Goal: Task Accomplishment & Management: Use online tool/utility

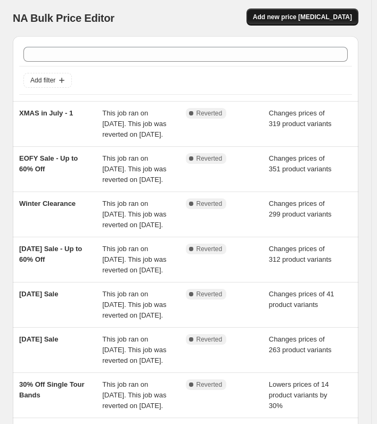
click at [333, 19] on span "Add new price [MEDICAL_DATA]" at bounding box center [302, 17] width 99 height 9
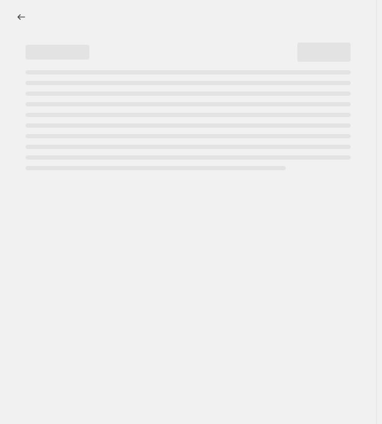
select select "percentage"
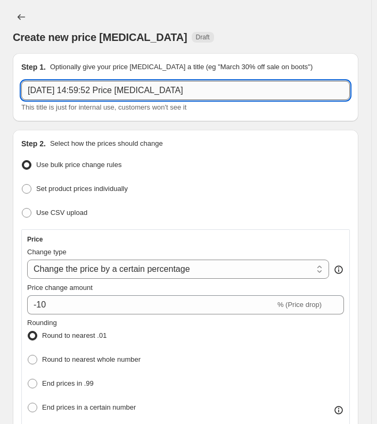
click at [187, 91] on input "11 Aug 2025, 14:59:52 Price change job" at bounding box center [185, 90] width 329 height 19
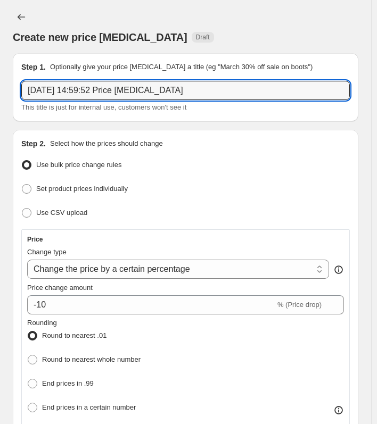
drag, startPoint x: 212, startPoint y: 89, endPoint x: -183, endPoint y: 95, distance: 395.7
click at [0, 95] on html "Home Settings Plans Skip to content Create new price change job. This page is r…" at bounding box center [188, 212] width 377 height 424
paste input "Apple Watch Active Kit For Him"
type input "Apple Watch Active Kit For Him"
click at [250, 238] on div "Price" at bounding box center [185, 239] width 317 height 9
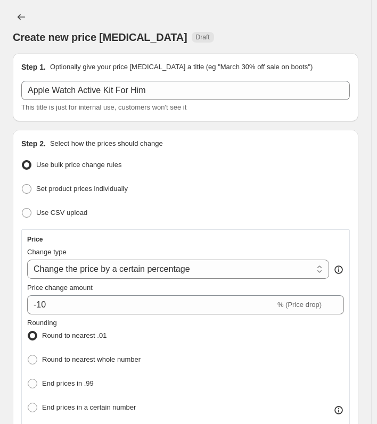
click at [251, 289] on div "Price change amount" at bounding box center [185, 288] width 317 height 11
click at [247, 275] on select "Change the price to a certain amount Change the price by a certain amount Chang…" at bounding box center [178, 269] width 302 height 19
select select "to"
click at [27, 260] on select "Change the price to a certain amount Change the price by a certain amount Chang…" at bounding box center [178, 269] width 302 height 19
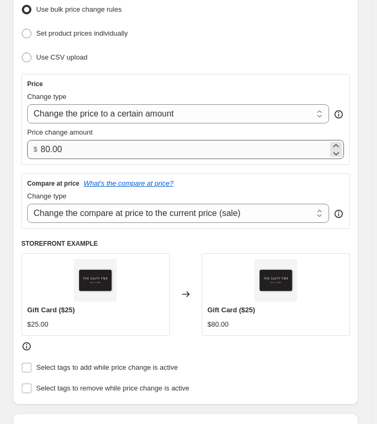
scroll to position [160, 0]
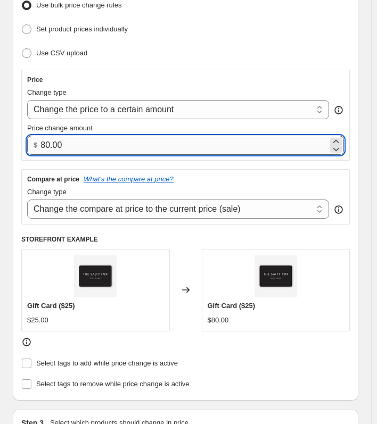
click at [113, 137] on input "80.00" at bounding box center [184, 145] width 288 height 19
drag, startPoint x: 113, startPoint y: 140, endPoint x: -39, endPoint y: 140, distance: 152.8
click at [0, 140] on html "Home Settings Plans Skip to content Create new price change job. This page is r…" at bounding box center [188, 52] width 377 height 424
paste input "99.95"
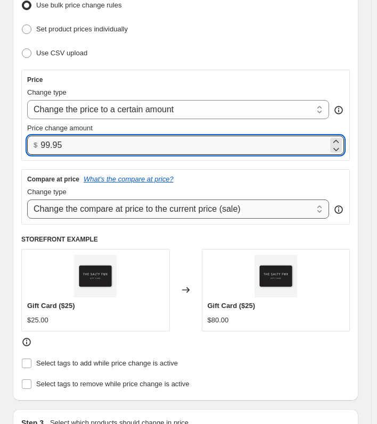
type input "99.95"
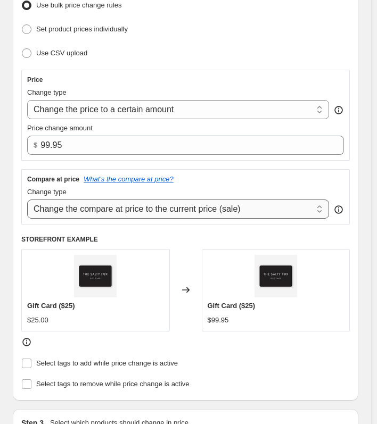
drag, startPoint x: 225, startPoint y: 207, endPoint x: 235, endPoint y: 207, distance: 9.6
click at [225, 207] on select "Change the compare at price to the current price (sale) Change the compare at p…" at bounding box center [178, 209] width 302 height 19
select select "no_change"
click at [27, 200] on select "Change the compare at price to the current price (sale) Change the compare at p…" at bounding box center [178, 209] width 302 height 19
click at [248, 177] on div "Compare at price What's the compare at price?" at bounding box center [185, 179] width 317 height 9
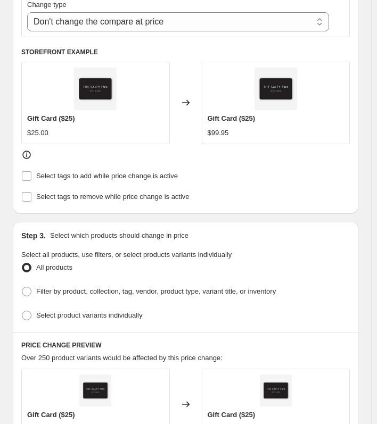
scroll to position [426, 0]
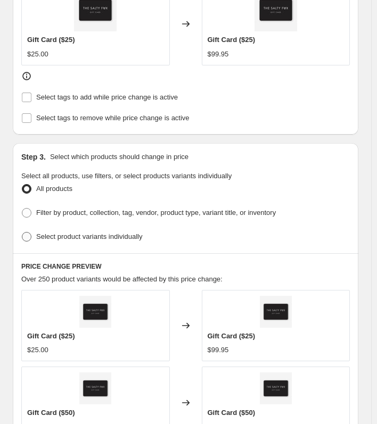
click at [28, 232] on span at bounding box center [27, 237] width 10 height 10
click at [22, 232] on input "Select product variants individually" at bounding box center [22, 232] width 1 height 1
radio input "true"
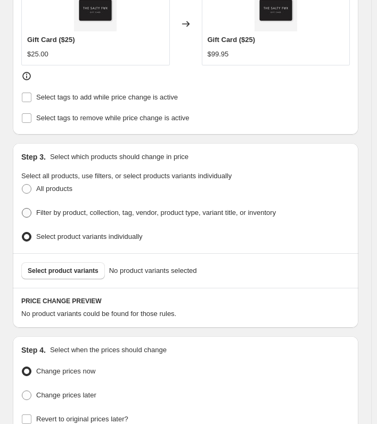
click at [27, 208] on span at bounding box center [27, 213] width 10 height 10
click at [22, 208] on input "Filter by product, collection, tag, vendor, product type, variant title, or inv…" at bounding box center [22, 208] width 1 height 1
radio input "true"
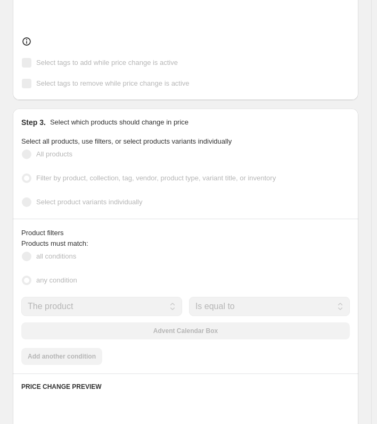
scroll to position [479, 0]
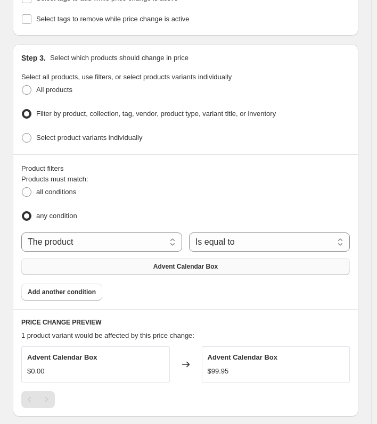
click at [238, 260] on button "Advent Calendar Box" at bounding box center [185, 266] width 329 height 17
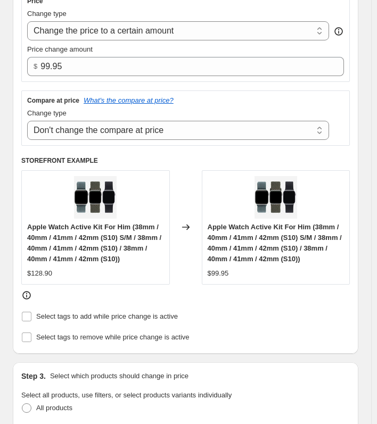
scroll to position [213, 0]
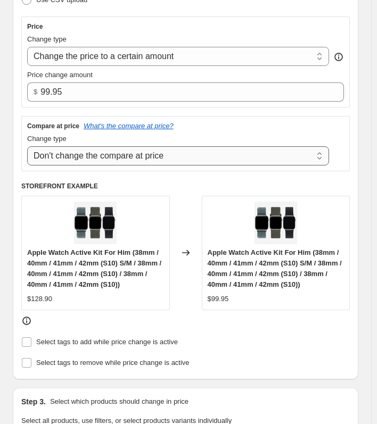
click at [224, 161] on select "Change the compare at price to the current price (sale) Change the compare at p…" at bounding box center [178, 155] width 302 height 19
select select "ep"
click at [27, 146] on select "Change the compare at price to the current price (sale) Change the compare at p…" at bounding box center [178, 155] width 302 height 19
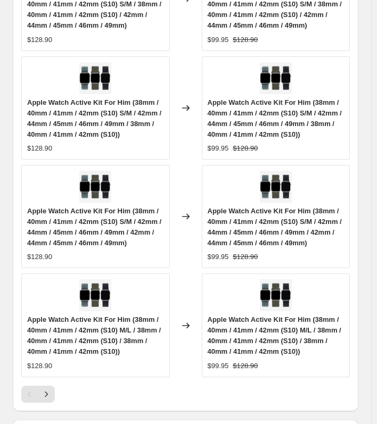
scroll to position [1245, 0]
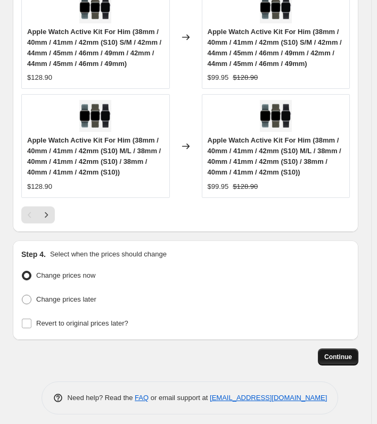
click at [350, 353] on span "Continue" at bounding box center [338, 357] width 28 height 9
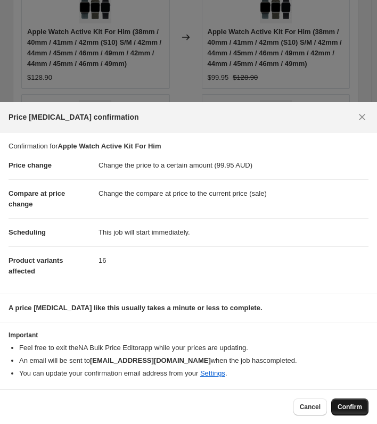
click at [355, 406] on span "Confirm" at bounding box center [350, 407] width 24 height 9
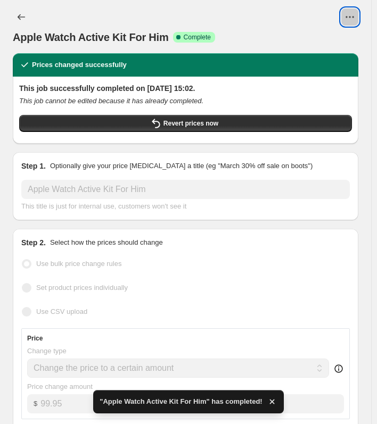
click at [355, 17] on icon "View actions for Apple Watch Active Kit For Him" at bounding box center [350, 17] width 11 height 11
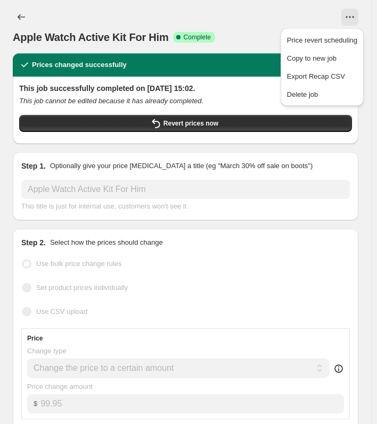
click at [243, 13] on div at bounding box center [203, 17] width 309 height 17
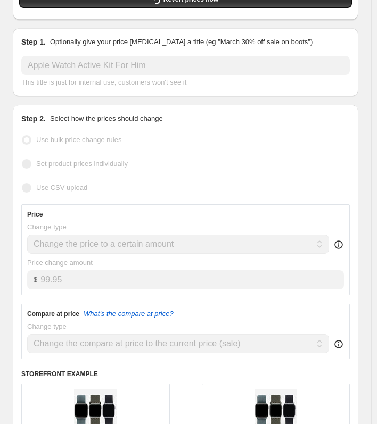
scroll to position [53, 0]
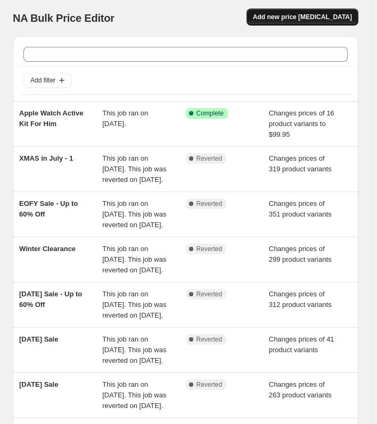
click at [325, 21] on span "Add new price [MEDICAL_DATA]" at bounding box center [302, 17] width 99 height 9
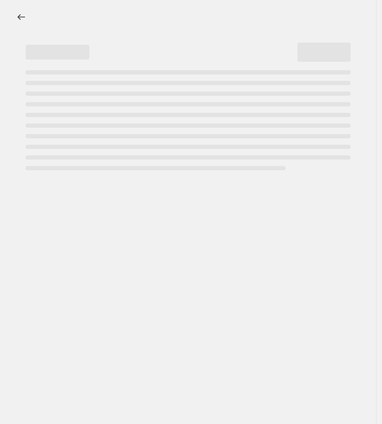
select select "percentage"
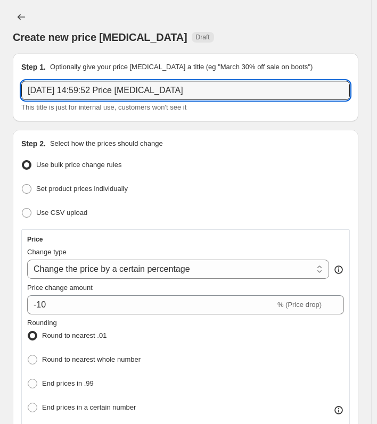
drag, startPoint x: 218, startPoint y: 89, endPoint x: -153, endPoint y: 68, distance: 371.8
click at [0, 68] on html "Home Settings Plans Skip to content Create new price change job. This page is r…" at bounding box center [188, 212] width 377 height 424
paste input "Apple Watch Gift Set For Him"
type input "Apple Watch Gift Set For Him"
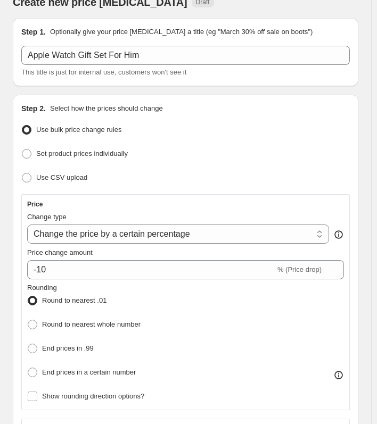
scroll to position [53, 0]
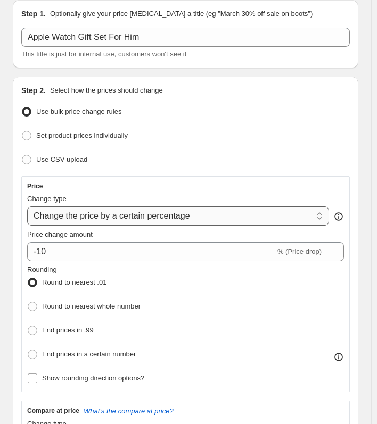
click at [260, 225] on div "Price Change type Change the price to a certain amount Change the price by a ce…" at bounding box center [185, 284] width 317 height 204
click at [261, 218] on select "Change the price to a certain amount Change the price by a certain amount Chang…" at bounding box center [178, 216] width 302 height 19
select select "to"
click at [27, 207] on select "Change the price to a certain amount Change the price by a certain amount Chang…" at bounding box center [178, 216] width 302 height 19
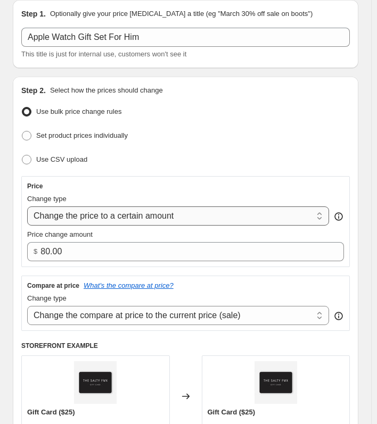
click at [184, 218] on select "Change the price to a certain amount Change the price by a certain amount Chang…" at bounding box center [178, 216] width 302 height 19
click at [215, 187] on div "Price" at bounding box center [185, 186] width 317 height 9
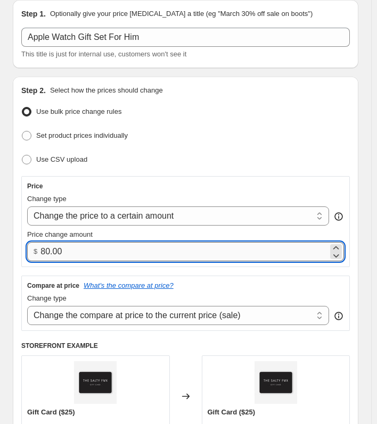
click at [124, 250] on input "80.00" at bounding box center [184, 251] width 288 height 19
drag, startPoint x: 102, startPoint y: 250, endPoint x: -22, endPoint y: 249, distance: 123.6
click at [0, 249] on html "Home Settings Plans Skip to content Create new price change job. This page is r…" at bounding box center [188, 159] width 377 height 424
paste input "129.95"
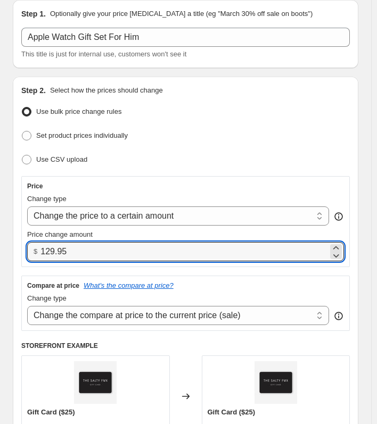
type input "129.95"
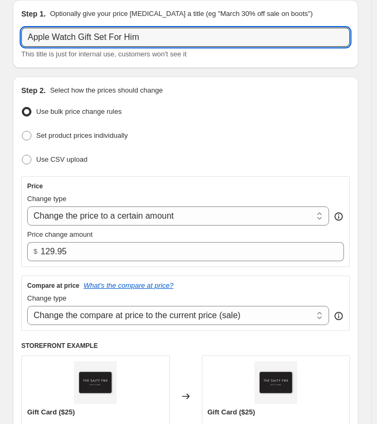
drag, startPoint x: 114, startPoint y: 41, endPoint x: -57, endPoint y: 42, distance: 171.5
click at [0, 42] on html "Home Settings Plans Skip to content Create new price change job. This page is r…" at bounding box center [188, 159] width 377 height 424
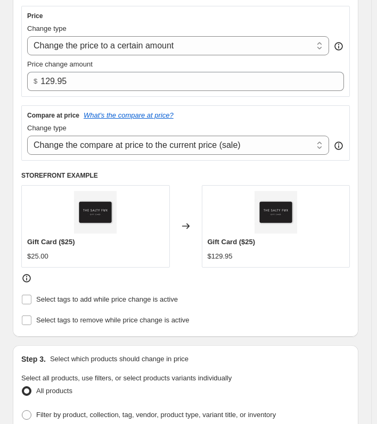
scroll to position [249, 0]
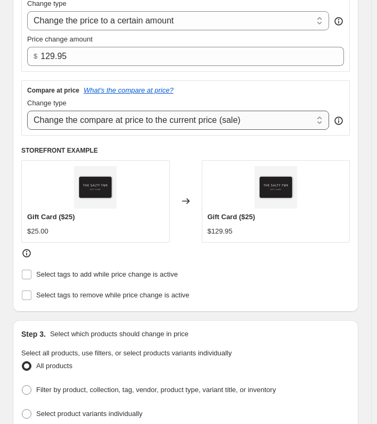
click at [268, 121] on select "Change the compare at price to the current price (sale) Change the compare at p…" at bounding box center [178, 120] width 302 height 19
click at [269, 96] on div "Compare at price What's the compare at price? Change type Change the compare at…" at bounding box center [185, 108] width 317 height 44
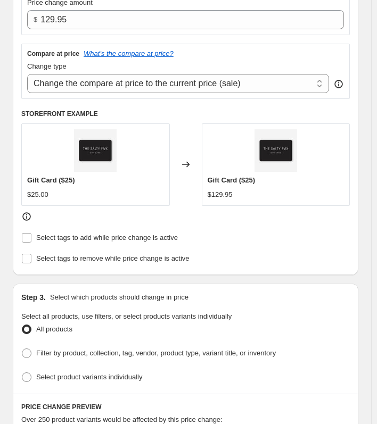
scroll to position [355, 0]
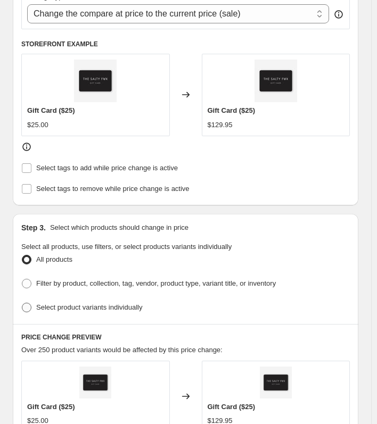
click at [26, 304] on span at bounding box center [27, 308] width 10 height 10
click at [22, 304] on input "Select product variants individually" at bounding box center [22, 303] width 1 height 1
radio input "true"
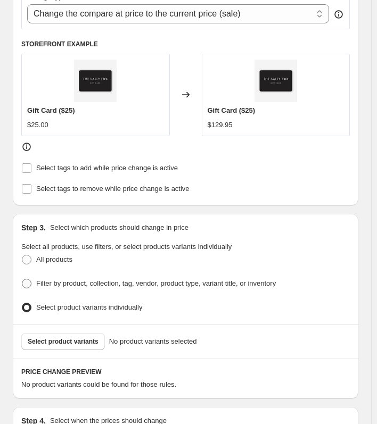
click at [26, 279] on span at bounding box center [27, 284] width 10 height 10
click at [22, 279] on input "Filter by product, collection, tag, vendor, product type, variant title, or inv…" at bounding box center [22, 279] width 1 height 1
radio input "true"
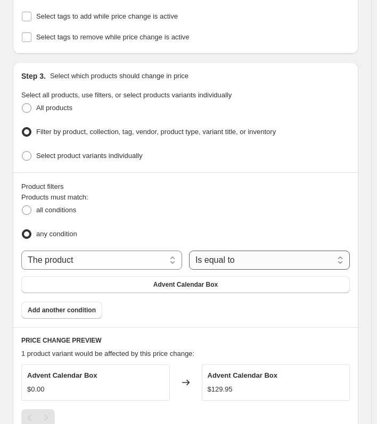
scroll to position [462, 0]
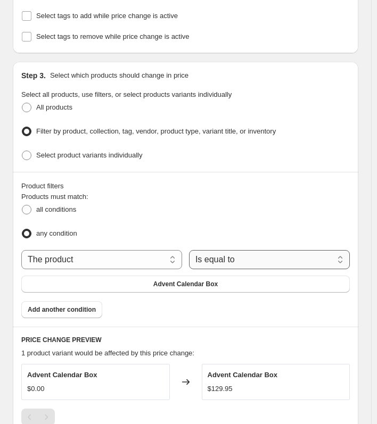
click at [248, 252] on select "Is equal to Is not equal to" at bounding box center [269, 259] width 161 height 19
click at [251, 251] on select "Is equal to Is not equal to" at bounding box center [269, 259] width 161 height 19
click at [261, 228] on div "any condition" at bounding box center [185, 233] width 329 height 15
click at [207, 281] on span "Advent Calendar Box" at bounding box center [185, 284] width 64 height 9
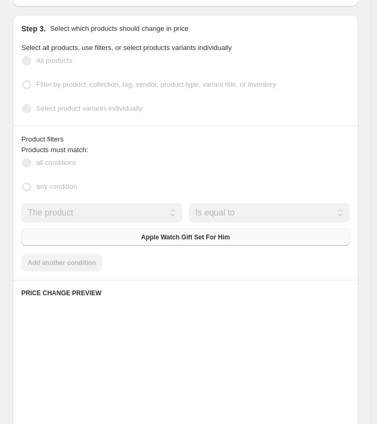
scroll to position [600, 0]
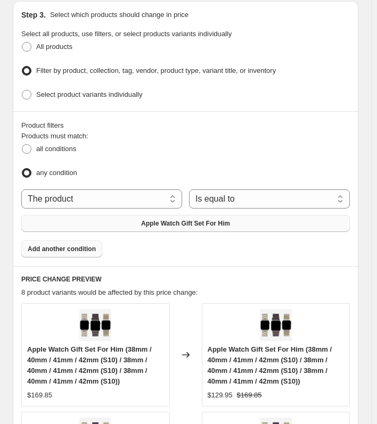
click at [79, 247] on span "Add another condition" at bounding box center [62, 249] width 68 height 9
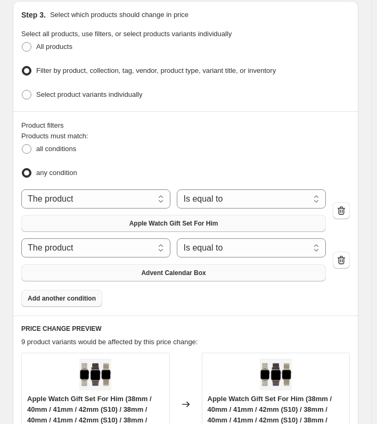
click at [228, 272] on button "Advent Calendar Box" at bounding box center [173, 273] width 305 height 17
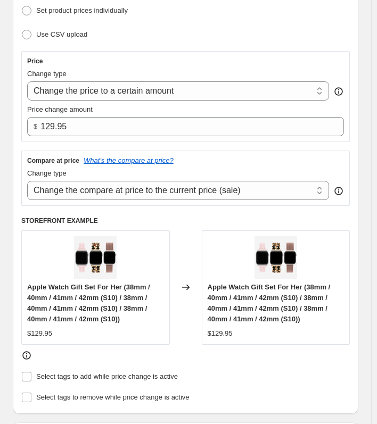
scroll to position [174, 0]
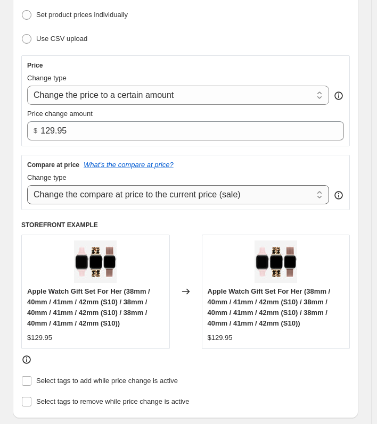
click at [236, 197] on select "Change the compare at price to the current price (sale) Change the compare at p…" at bounding box center [178, 194] width 302 height 19
click at [272, 161] on div "Compare at price What's the compare at price?" at bounding box center [185, 165] width 317 height 9
click at [286, 194] on select "Change the compare at price to the current price (sale) Change the compare at p…" at bounding box center [178, 194] width 302 height 19
click at [221, 364] on div at bounding box center [185, 360] width 329 height 11
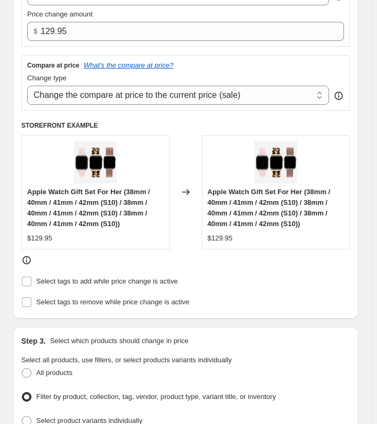
scroll to position [281, 0]
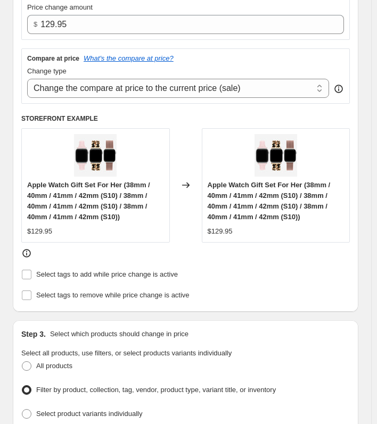
click at [304, 253] on div at bounding box center [185, 253] width 329 height 11
click at [263, 82] on select "Change the compare at price to the current price (sale) Change the compare at p…" at bounding box center [178, 88] width 302 height 19
click at [27, 79] on select "Change the compare at price to the current price (sale) Change the compare at p…" at bounding box center [178, 88] width 302 height 19
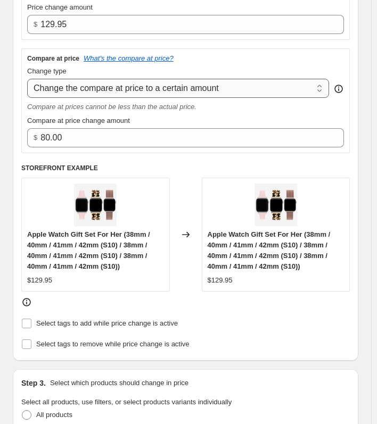
click at [234, 89] on select "Change the compare at price to the current price (sale) Change the compare at p…" at bounding box center [178, 88] width 302 height 19
select select "ep"
click at [27, 79] on select "Change the compare at price to the current price (sale) Change the compare at p…" at bounding box center [178, 88] width 302 height 19
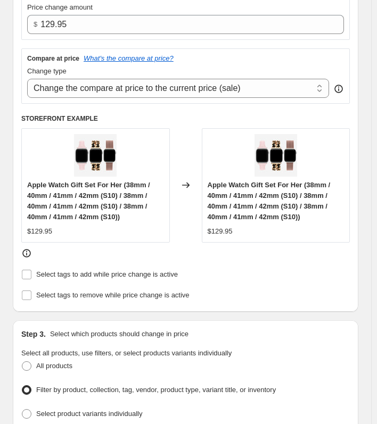
click at [203, 269] on div "Select tags to add while price change is active" at bounding box center [185, 274] width 329 height 15
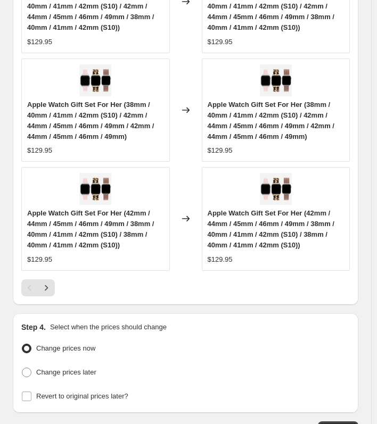
scroll to position [1294, 0]
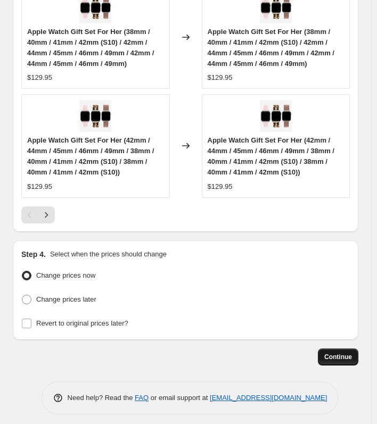
click at [345, 354] on span "Continue" at bounding box center [338, 357] width 28 height 9
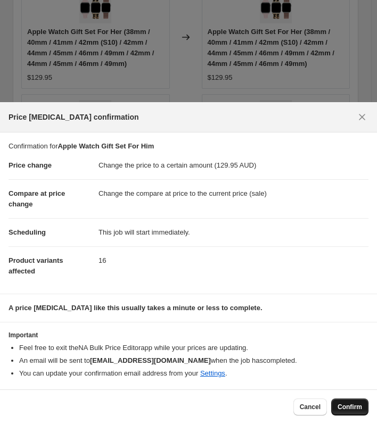
click at [348, 407] on span "Confirm" at bounding box center [350, 407] width 24 height 9
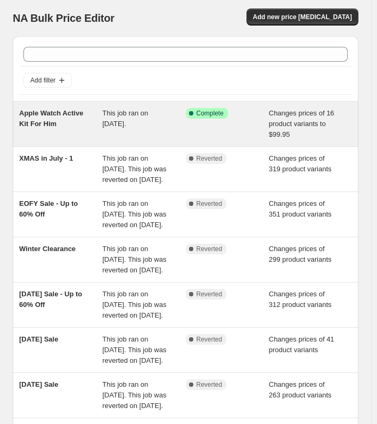
click at [51, 118] on div "Apple Watch Active Kit For Him" at bounding box center [60, 124] width 83 height 32
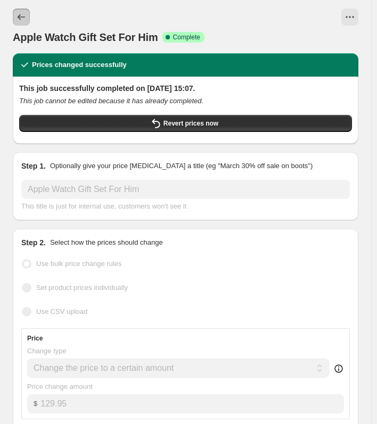
click at [21, 13] on icon "Price change jobs" at bounding box center [21, 17] width 11 height 11
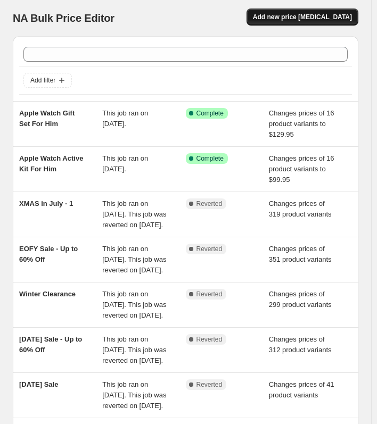
click at [332, 19] on span "Add new price [MEDICAL_DATA]" at bounding box center [302, 17] width 99 height 9
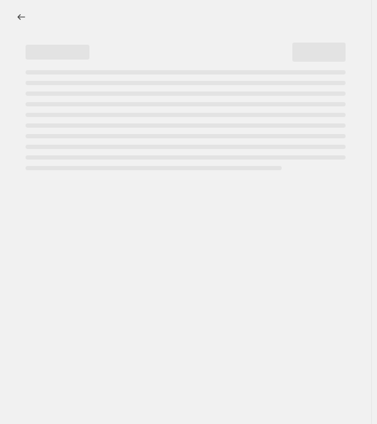
select select "percentage"
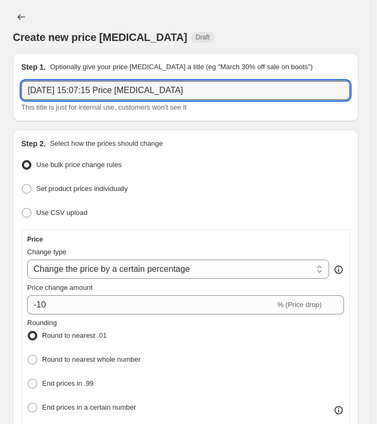
drag, startPoint x: 207, startPoint y: 83, endPoint x: -123, endPoint y: 82, distance: 330.2
click at [0, 82] on html "Home Settings Plans Skip to content Create new price change job. This page is r…" at bounding box center [188, 212] width 377 height 424
paste input "Apple Watch Full Kit For Him"
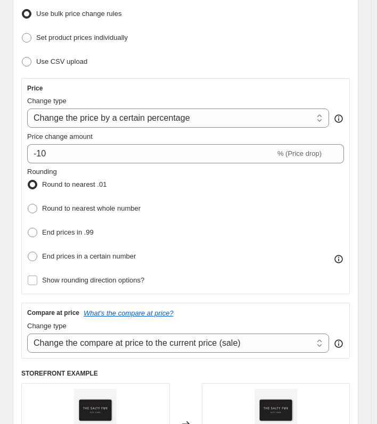
scroll to position [160, 0]
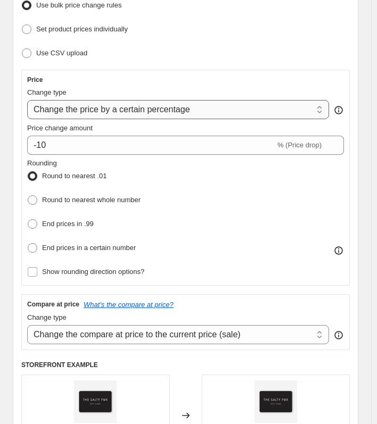
type input "Apple Watch Full Kit For Him"
click at [223, 108] on select "Change the price to a certain amount Change the price by a certain amount Chang…" at bounding box center [178, 109] width 302 height 19
select select "to"
click at [27, 100] on select "Change the price to a certain amount Change the price by a certain amount Chang…" at bounding box center [178, 109] width 302 height 19
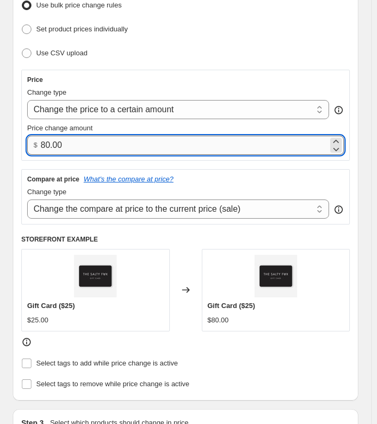
click at [195, 143] on input "80.00" at bounding box center [184, 145] width 288 height 19
drag, startPoint x: 114, startPoint y: 146, endPoint x: -112, endPoint y: 141, distance: 226.9
click at [0, 141] on html "Home Settings Plans Skip to content Create new price change job. This page is r…" at bounding box center [188, 52] width 377 height 424
type input "159.95"
click at [275, 172] on div "Compare at price What's the compare at price? Change type Change the compare at…" at bounding box center [185, 196] width 329 height 55
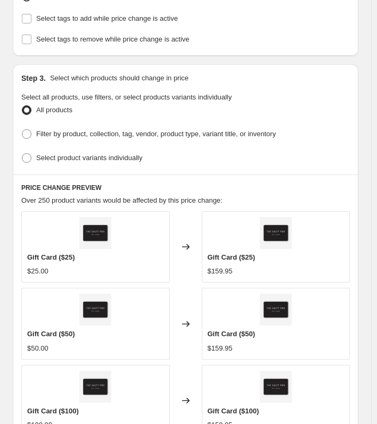
scroll to position [533, 0]
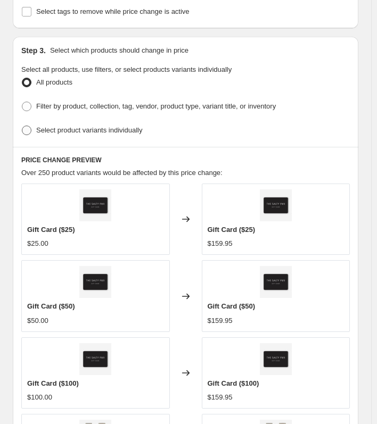
click at [26, 127] on span at bounding box center [27, 131] width 10 height 10
click at [22, 126] on input "Select product variants individually" at bounding box center [22, 126] width 1 height 1
radio input "true"
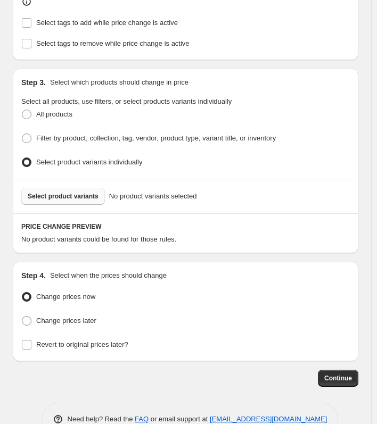
click at [91, 198] on button "Select product variants" at bounding box center [63, 196] width 84 height 17
click at [24, 134] on span at bounding box center [27, 139] width 10 height 10
click at [22, 134] on input "Filter by product, collection, tag, vendor, product type, variant title, or inv…" at bounding box center [22, 134] width 1 height 1
radio input "true"
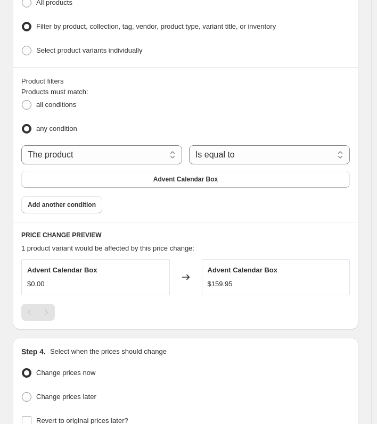
scroll to position [586, 0]
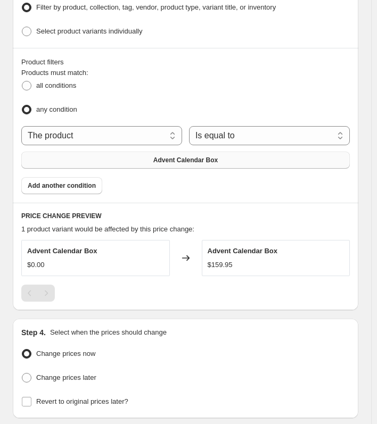
click at [211, 156] on span "Advent Calendar Box" at bounding box center [185, 160] width 64 height 9
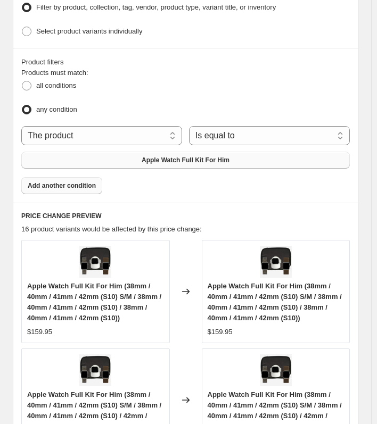
click at [79, 183] on span "Add another condition" at bounding box center [62, 186] width 68 height 9
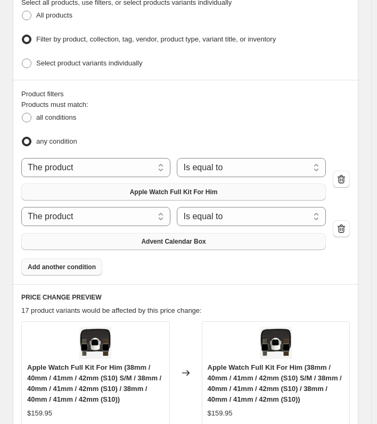
scroll to position [664, 0]
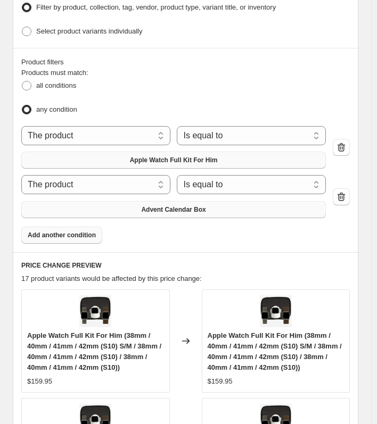
click at [182, 201] on button "Advent Calendar Box" at bounding box center [173, 209] width 305 height 17
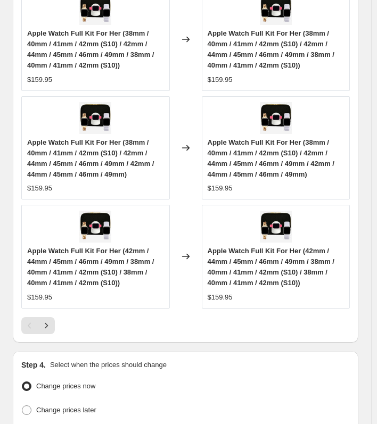
scroll to position [1294, 0]
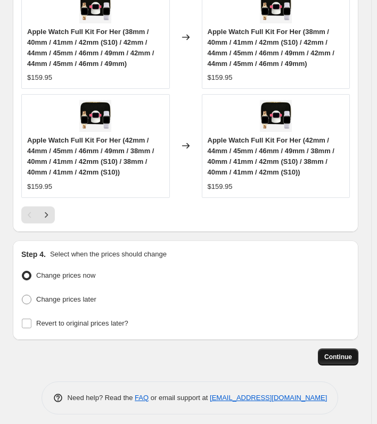
click at [345, 349] on button "Continue" at bounding box center [338, 357] width 40 height 17
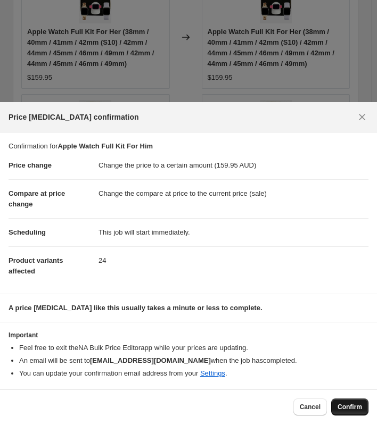
click at [356, 407] on span "Confirm" at bounding box center [350, 407] width 24 height 9
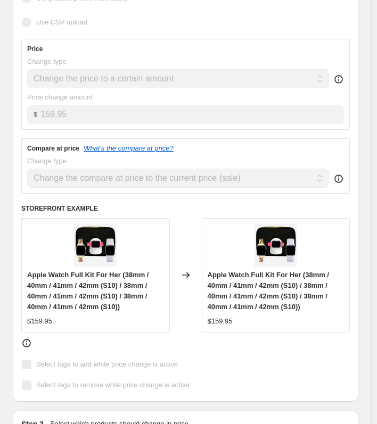
scroll to position [426, 0]
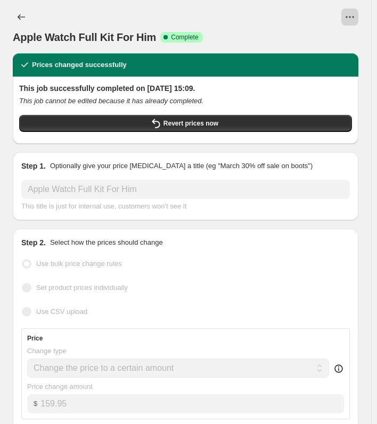
click at [358, 14] on button "View actions for Apple Watch Full Kit For Him" at bounding box center [349, 17] width 17 height 17
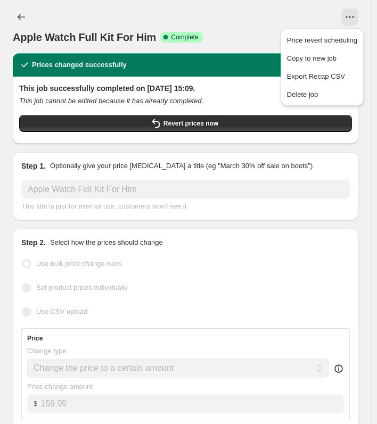
click at [253, 28] on div "Apple Watch Full Kit For Him Success Complete Complete" at bounding box center [186, 27] width 346 height 36
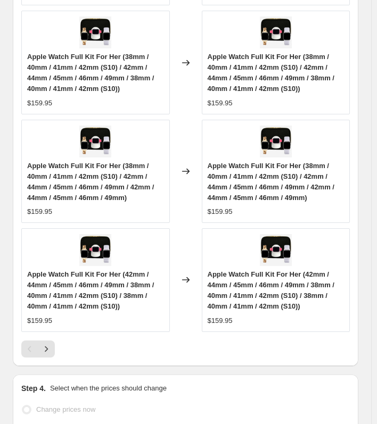
scroll to position [1278, 0]
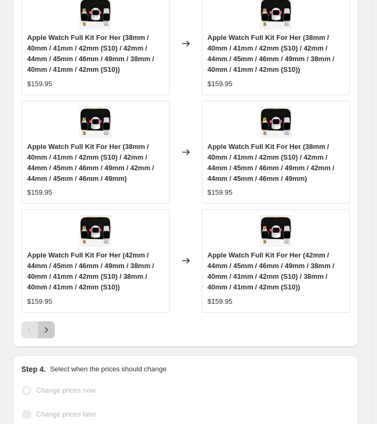
click at [51, 332] on button "Next" at bounding box center [46, 330] width 17 height 17
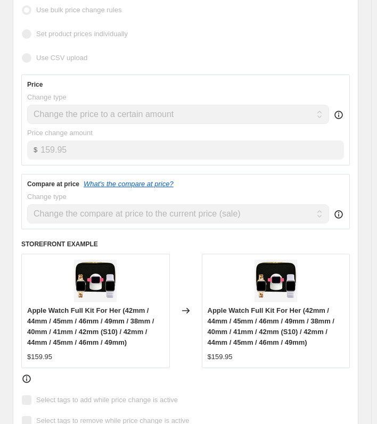
scroll to position [213, 0]
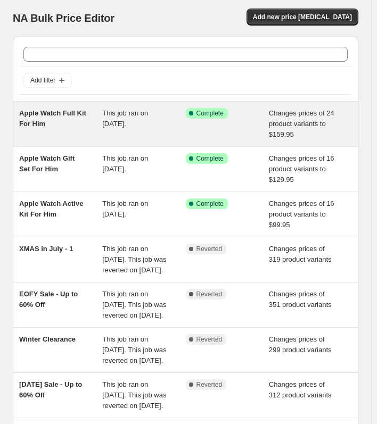
drag, startPoint x: 84, startPoint y: 120, endPoint x: 136, endPoint y: 116, distance: 51.9
click at [136, 116] on span "This job ran on [DATE]." at bounding box center [125, 118] width 46 height 19
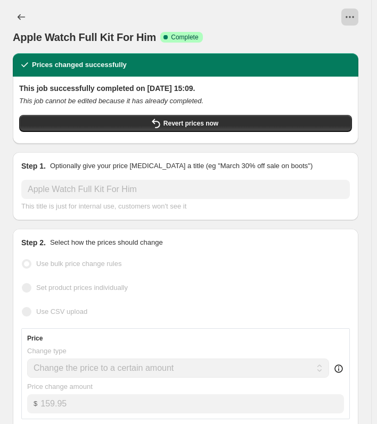
click at [355, 15] on icon "View actions for Apple Watch Full Kit For Him" at bounding box center [350, 17] width 11 height 11
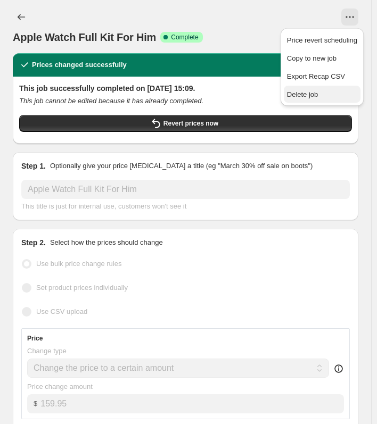
click at [316, 96] on span "Delete job" at bounding box center [302, 95] width 31 height 8
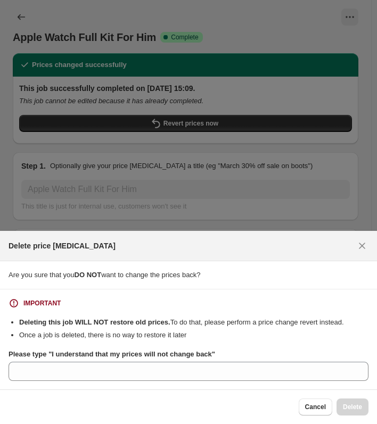
click at [89, 356] on b "Please type "I understand that my prices will not change back"" at bounding box center [112, 354] width 207 height 8
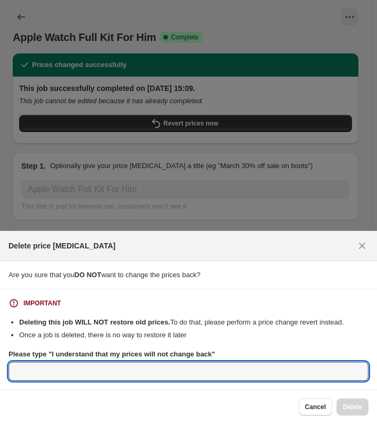
click at [89, 362] on input "Please type "I understand that my prices will not change back"" at bounding box center [189, 371] width 360 height 19
click at [107, 364] on input "Please type "I understand that my prices will not change back"" at bounding box center [189, 371] width 360 height 19
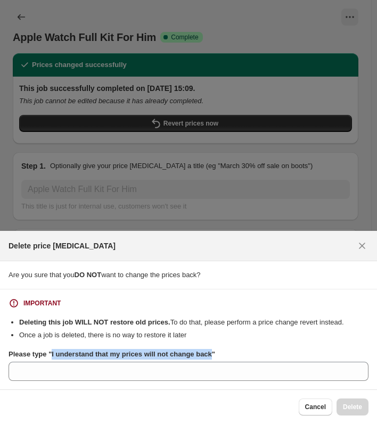
drag, startPoint x: 210, startPoint y: 353, endPoint x: 50, endPoint y: 353, distance: 160.8
click at [50, 353] on b "Please type "I understand that my prices will not change back"" at bounding box center [112, 354] width 207 height 8
copy b "I understand that my prices will not change back"
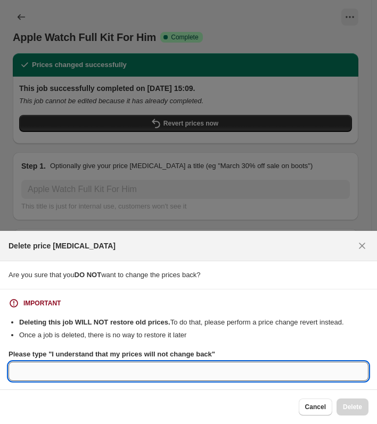
click at [48, 380] on input "Please type "I understand that my prices will not change back"" at bounding box center [189, 371] width 360 height 19
paste input "I understand that my prices will not change back"
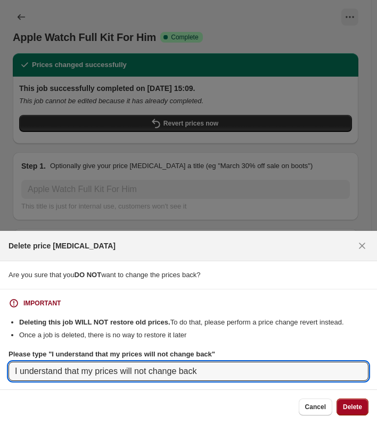
type input "I understand that my prices will not change back"
click at [354, 408] on span "Delete" at bounding box center [352, 407] width 19 height 9
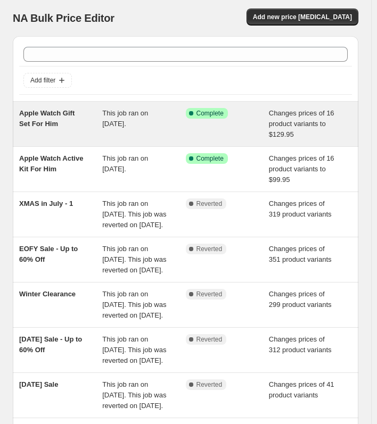
click at [75, 115] on span "Apple Watch Gift Set For Him" at bounding box center [46, 118] width 55 height 19
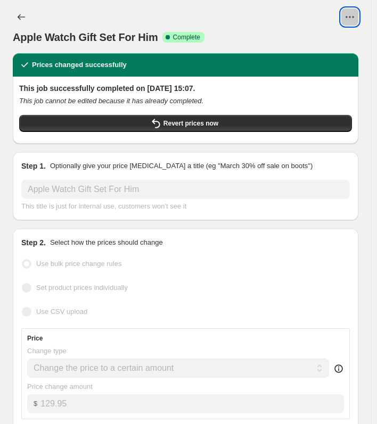
click at [355, 16] on icon "View actions for Apple Watch Gift Set For Him" at bounding box center [350, 17] width 11 height 11
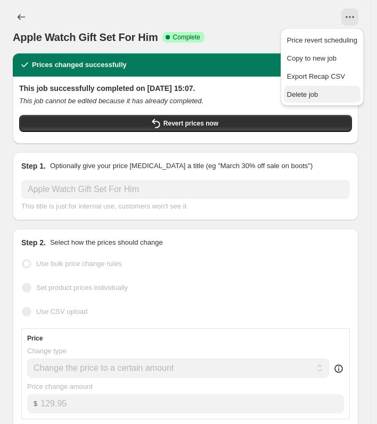
click at [316, 97] on span "Delete job" at bounding box center [302, 95] width 31 height 8
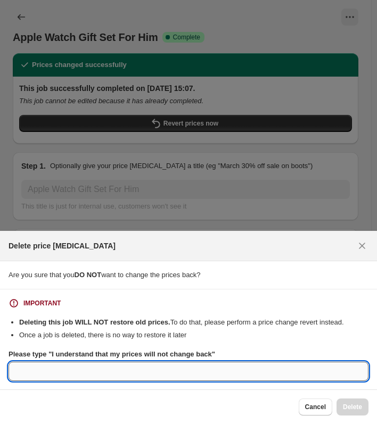
click at [297, 376] on input "Please type "I understand that my prices will not change back"" at bounding box center [189, 371] width 360 height 19
paste input "I understand that my prices will not change back"
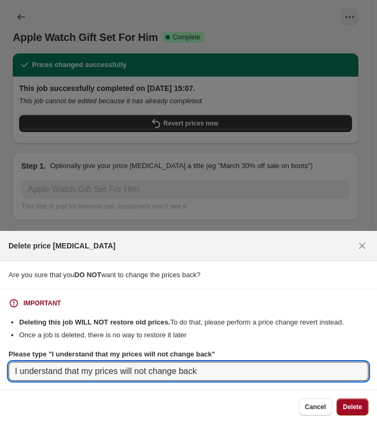
type input "I understand that my prices will not change back"
click at [354, 405] on span "Delete" at bounding box center [352, 407] width 19 height 9
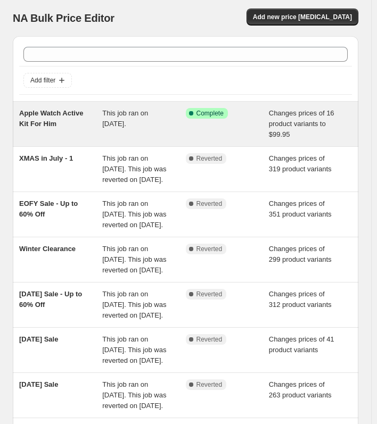
drag, startPoint x: 70, startPoint y: 118, endPoint x: 50, endPoint y: 115, distance: 20.4
click at [50, 115] on span "Apple Watch Active Kit For Him" at bounding box center [51, 118] width 64 height 19
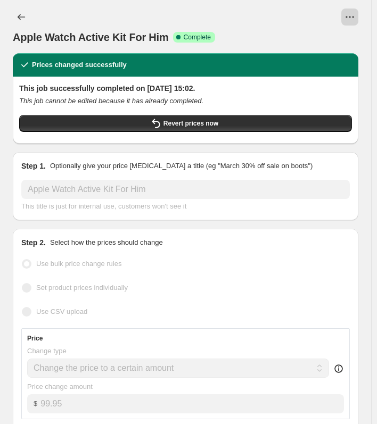
click at [355, 14] on icon "View actions for Apple Watch Active Kit For Him" at bounding box center [350, 17] width 11 height 11
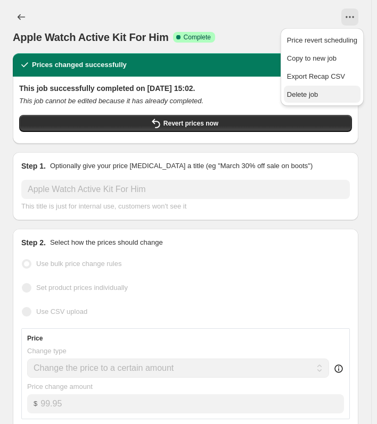
click at [322, 101] on button "Delete job" at bounding box center [322, 94] width 77 height 17
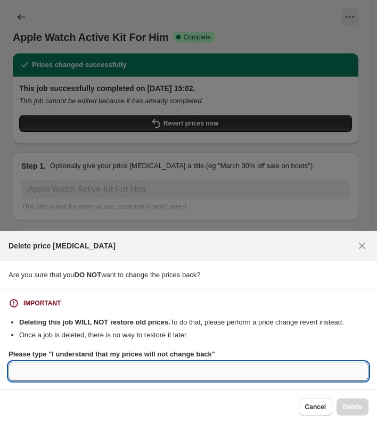
click at [176, 373] on input "Please type "I understand that my prices will not change back"" at bounding box center [189, 371] width 360 height 19
paste input "I understand that my prices will not change back"
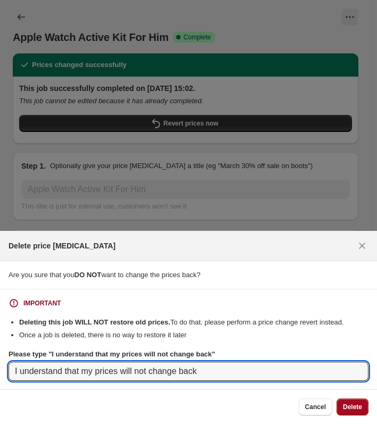
type input "I understand that my prices will not change back"
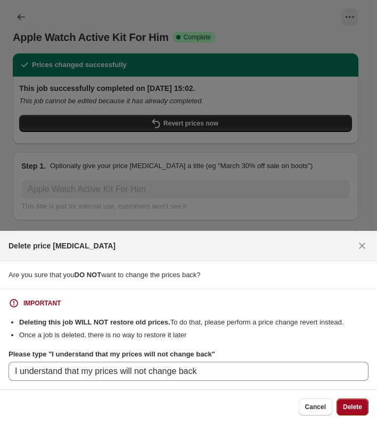
click at [359, 411] on span "Delete" at bounding box center [352, 407] width 19 height 9
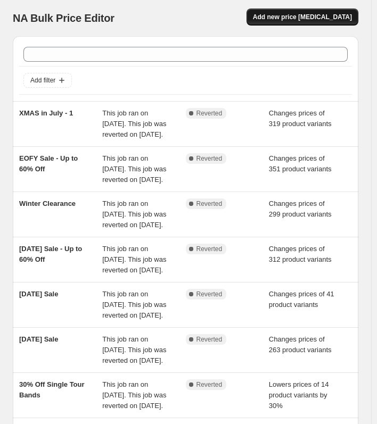
click at [323, 12] on button "Add new price [MEDICAL_DATA]" at bounding box center [303, 17] width 112 height 17
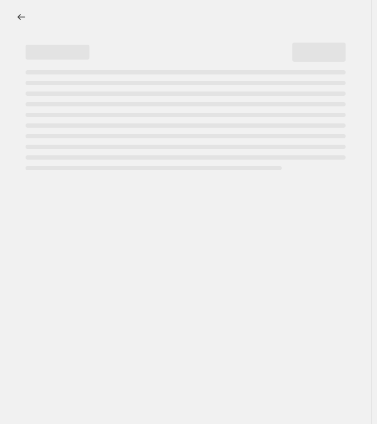
select select "percentage"
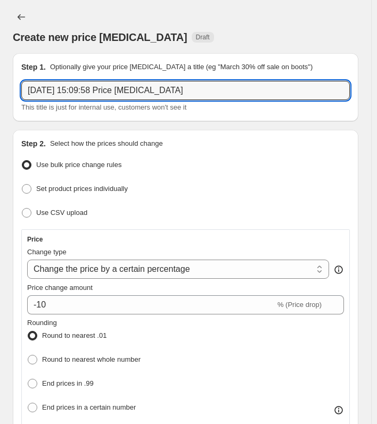
drag, startPoint x: 230, startPoint y: 94, endPoint x: -177, endPoint y: 101, distance: 407.5
click at [0, 101] on html "Home Settings Plans Skip to content Create new price change job. This page is r…" at bounding box center [188, 212] width 377 height 424
paste input "Apple Watch Gift Set"
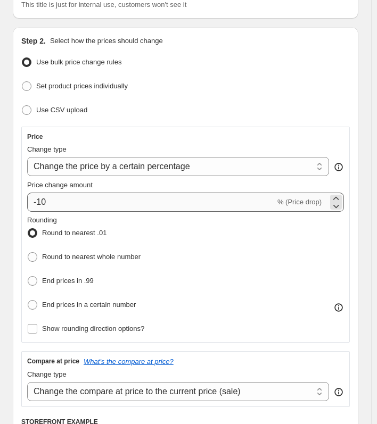
scroll to position [107, 0]
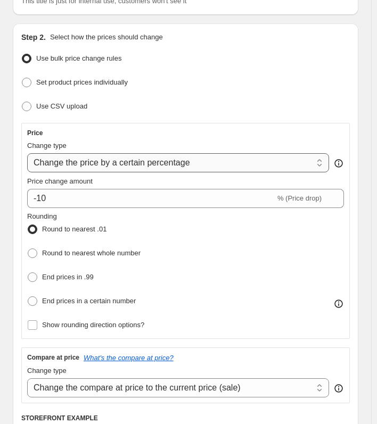
type input "Apple Watch Gift Set"
click at [256, 156] on select "Change the price to a certain amount Change the price by a certain amount Chang…" at bounding box center [178, 162] width 302 height 19
select select "to"
click at [27, 153] on select "Change the price to a certain amount Change the price by a certain amount Chang…" at bounding box center [178, 162] width 302 height 19
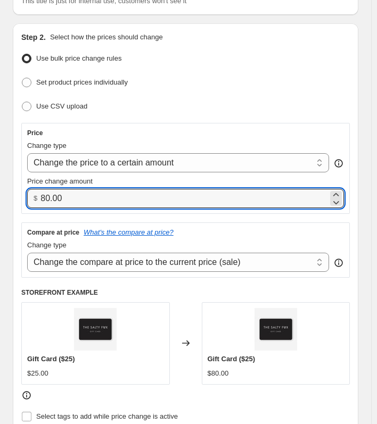
drag, startPoint x: 111, startPoint y: 194, endPoint x: -14, endPoint y: 203, distance: 126.0
click at [0, 203] on html "Home Settings Plans Skip to content Create new price [MEDICAL_DATA]. This page …" at bounding box center [188, 105] width 377 height 424
paste input "129.95"
type input "129.95"
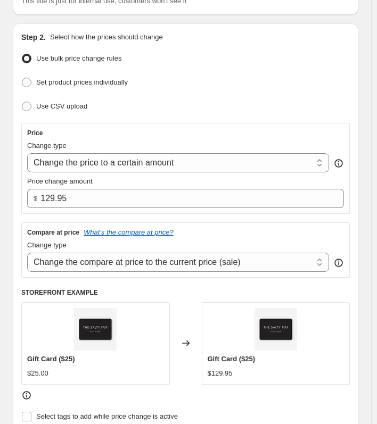
click at [289, 220] on div "Price Change type Change the price to a certain amount Change the price by a ce…" at bounding box center [185, 200] width 329 height 155
click at [289, 263] on select "Change the compare at price to the current price (sale) Change the compare at p…" at bounding box center [178, 262] width 302 height 19
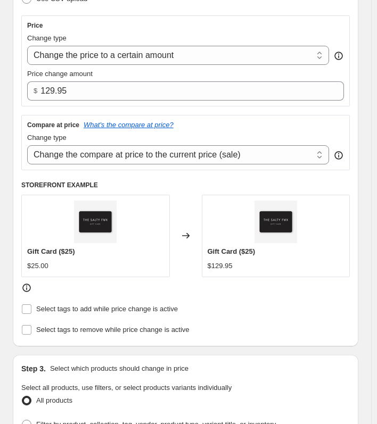
scroll to position [213, 0]
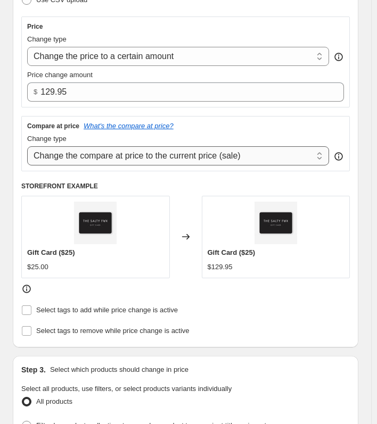
click at [261, 157] on select "Change the compare at price to the current price (sale) Change the compare at p…" at bounding box center [178, 155] width 302 height 19
click at [27, 146] on select "Change the compare at price to the current price (sale) Change the compare at p…" at bounding box center [178, 155] width 302 height 19
click at [176, 159] on select "Change the compare at price to the current price (sale) Change the compare at p…" at bounding box center [178, 155] width 302 height 19
select select "ep"
click at [27, 146] on select "Change the compare at price to the current price (sale) Change the compare at p…" at bounding box center [178, 155] width 302 height 19
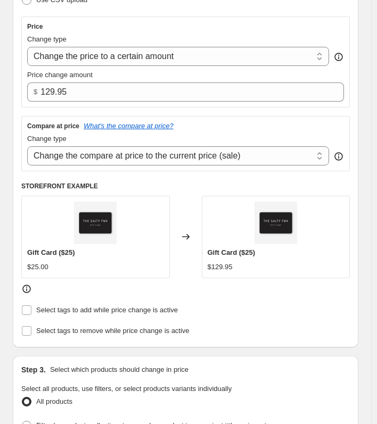
click at [293, 324] on div "Select tags to remove while price change is active" at bounding box center [185, 331] width 329 height 15
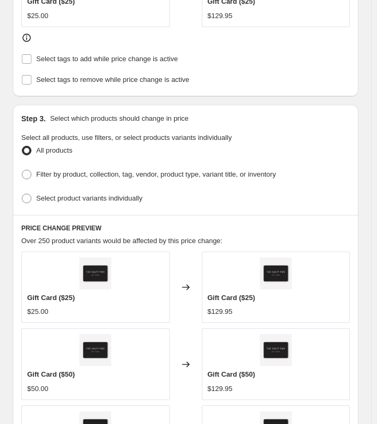
scroll to position [479, 0]
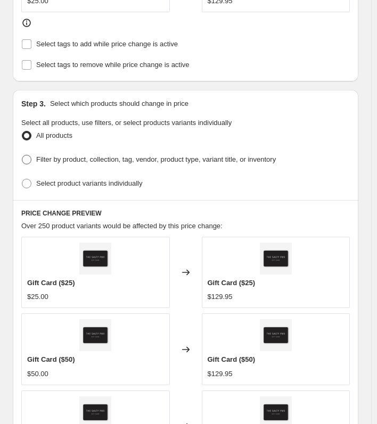
click at [26, 155] on span at bounding box center [27, 160] width 10 height 10
click at [22, 155] on input "Filter by product, collection, tag, vendor, product type, variant title, or inv…" at bounding box center [22, 155] width 1 height 1
radio input "true"
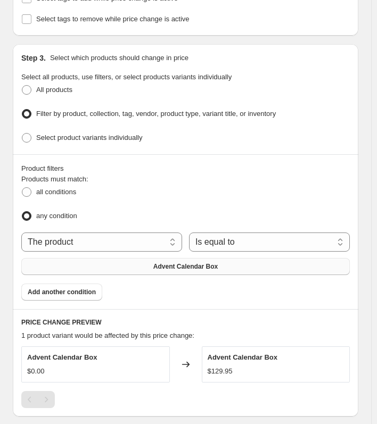
click at [187, 266] on span "Advent Calendar Box" at bounding box center [185, 267] width 64 height 9
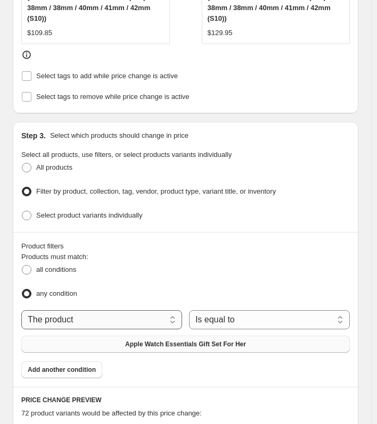
scroll to position [533, 0]
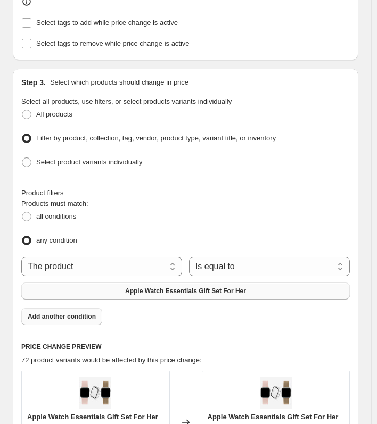
click at [78, 313] on span "Add another condition" at bounding box center [62, 317] width 68 height 9
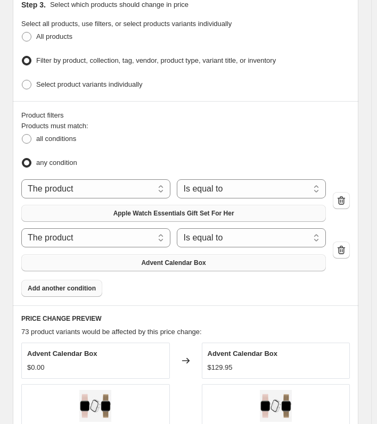
click at [185, 262] on span "Advent Calendar Box" at bounding box center [173, 263] width 64 height 9
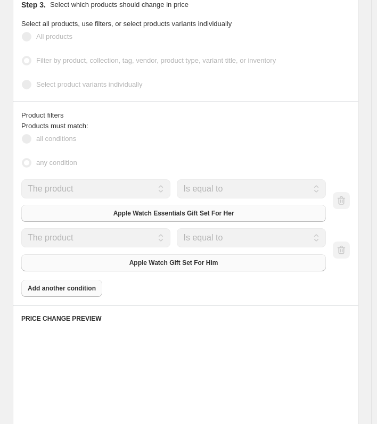
scroll to position [610, 0]
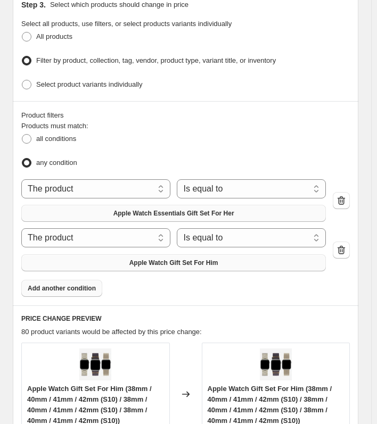
click at [252, 212] on button "Apple Watch Essentials Gift Set For Her" at bounding box center [173, 213] width 305 height 17
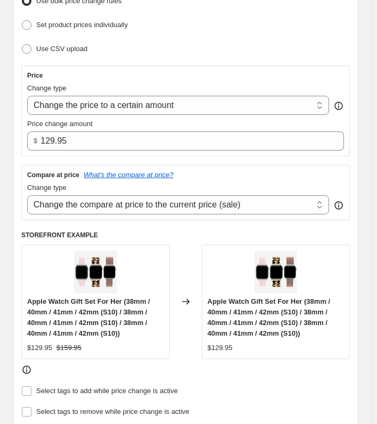
scroll to position [131, 0]
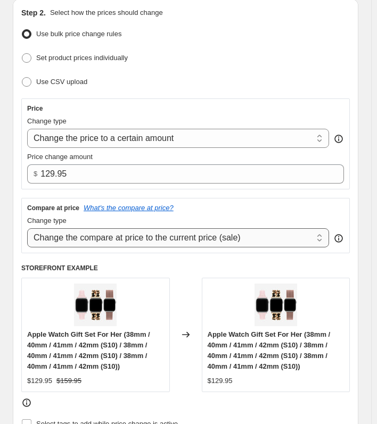
click at [273, 238] on select "Change the compare at price to the current price (sale) Change the compare at p…" at bounding box center [178, 237] width 302 height 19
click at [284, 204] on div "Compare at price What's the compare at price?" at bounding box center [185, 208] width 317 height 9
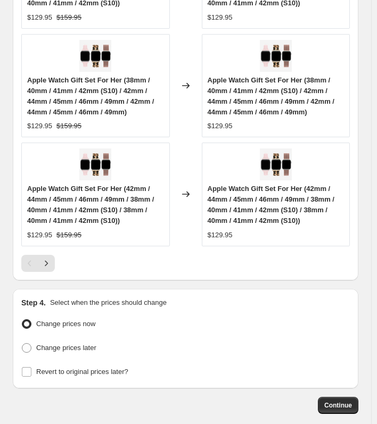
scroll to position [1294, 0]
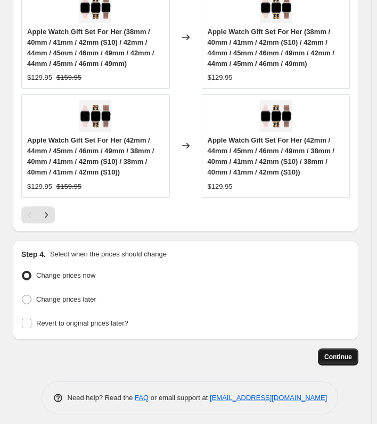
click at [348, 355] on button "Continue" at bounding box center [338, 357] width 40 height 17
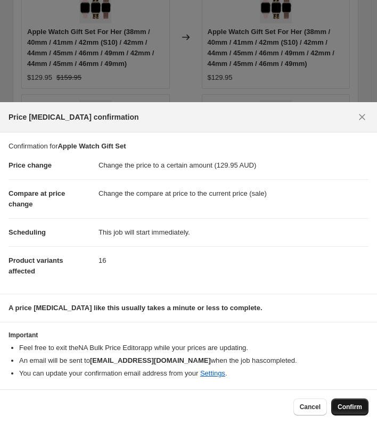
click at [354, 410] on span "Confirm" at bounding box center [350, 407] width 24 height 9
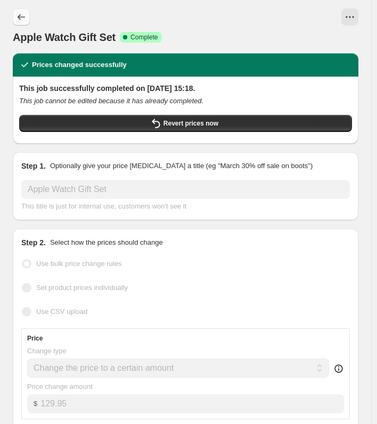
click at [14, 17] on button "Price change jobs" at bounding box center [21, 17] width 17 height 17
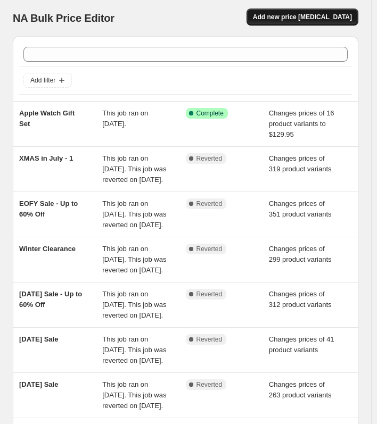
click at [305, 11] on button "Add new price [MEDICAL_DATA]" at bounding box center [303, 17] width 112 height 17
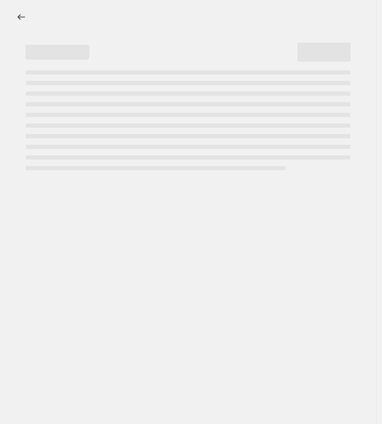
select select "percentage"
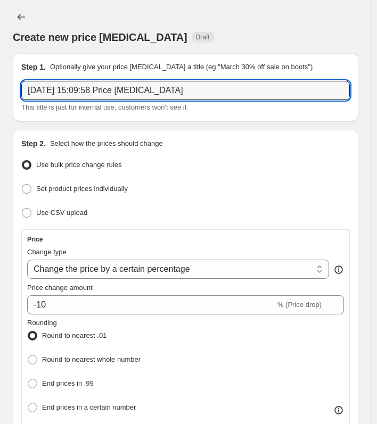
drag, startPoint x: 204, startPoint y: 96, endPoint x: -95, endPoint y: 97, distance: 299.3
click at [0, 97] on html "Home Settings Plans Skip to content Create new price change job. This page is r…" at bounding box center [188, 212] width 377 height 424
paste input "Apple Watch Full Kit"
type input "Apple Watch Full Kit"
click at [242, 132] on div "Step 2. Select how the prices should change Use bulk price change rules Set pro…" at bounding box center [186, 408] width 346 height 556
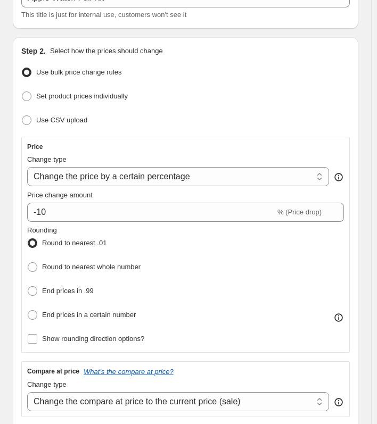
scroll to position [107, 0]
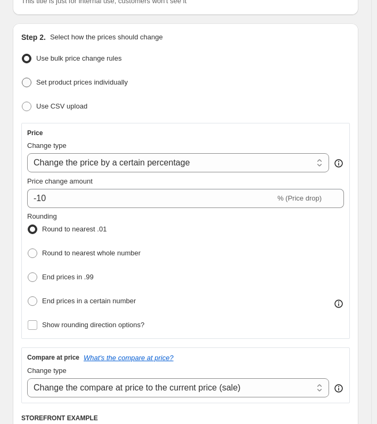
click at [27, 81] on span at bounding box center [27, 83] width 10 height 10
click at [22, 78] on input "Set product prices individually" at bounding box center [22, 78] width 1 height 1
radio input "true"
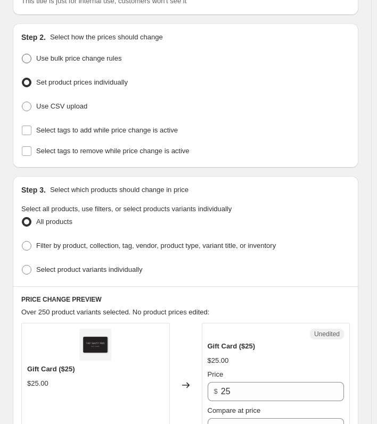
click at [29, 59] on span at bounding box center [27, 59] width 10 height 10
click at [22, 54] on input "Use bulk price change rules" at bounding box center [22, 54] width 1 height 1
radio input "true"
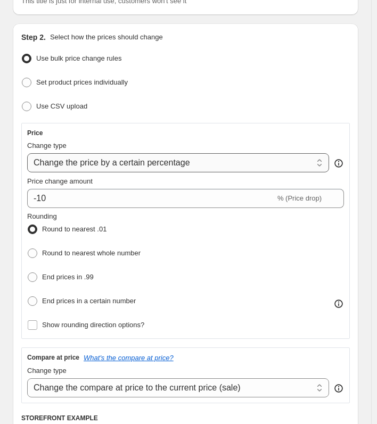
click at [239, 160] on select "Change the price to a certain amount Change the price by a certain amount Chang…" at bounding box center [178, 162] width 302 height 19
select select "to"
click at [27, 153] on select "Change the price to a certain amount Change the price by a certain amount Chang…" at bounding box center [178, 162] width 302 height 19
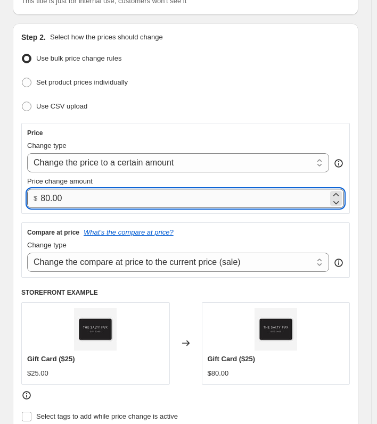
click at [176, 202] on input "80.00" at bounding box center [184, 198] width 288 height 19
drag, startPoint x: 109, startPoint y: 206, endPoint x: -38, endPoint y: 201, distance: 147.6
click at [0, 201] on html "Home Settings Plans Skip to content Create new price change job. This page is r…" at bounding box center [188, 105] width 377 height 424
paste input "159.95"
type input "159.95"
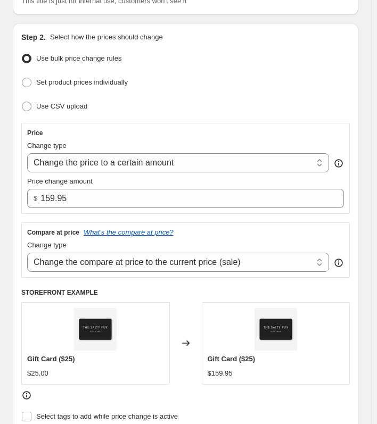
click at [226, 120] on div "Step 2. Select how the prices should change Use bulk price change rules Set pro…" at bounding box center [185, 239] width 329 height 414
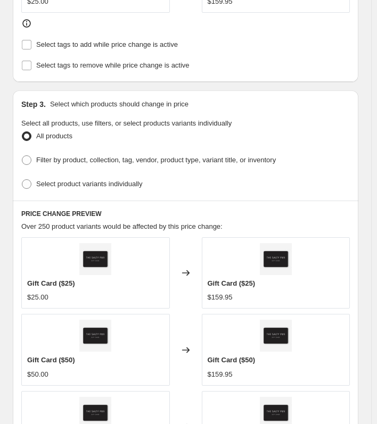
scroll to position [479, 0]
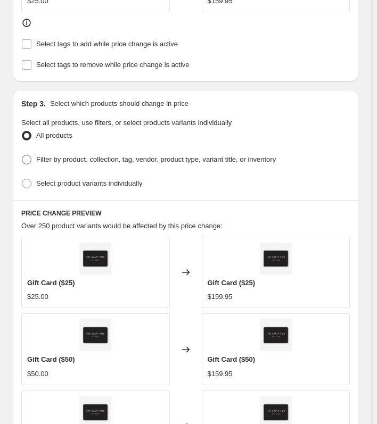
click at [29, 157] on span at bounding box center [27, 160] width 10 height 10
click at [22, 156] on input "Filter by product, collection, tag, vendor, product type, variant title, or inv…" at bounding box center [22, 155] width 1 height 1
radio input "true"
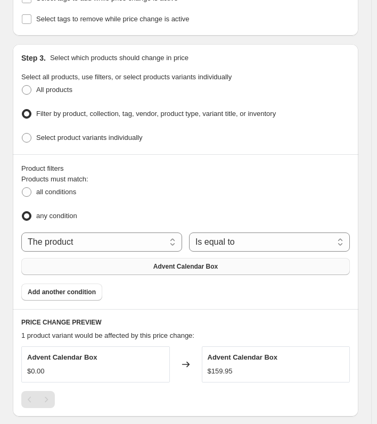
click at [177, 263] on span "Advent Calendar Box" at bounding box center [185, 267] width 64 height 9
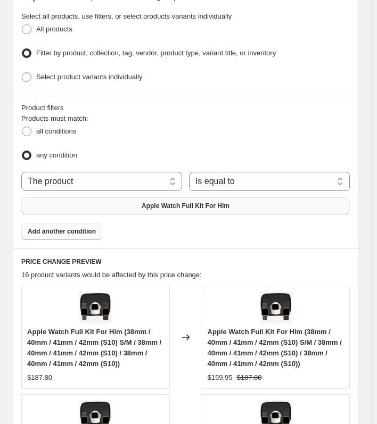
click at [72, 228] on span "Add another condition" at bounding box center [62, 231] width 68 height 9
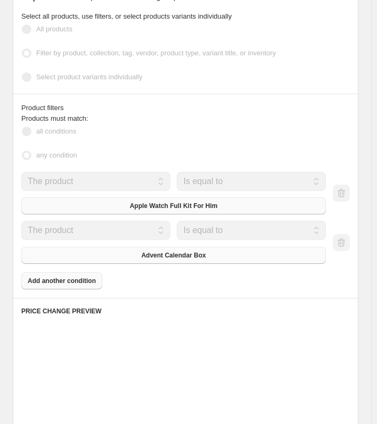
scroll to position [618, 0]
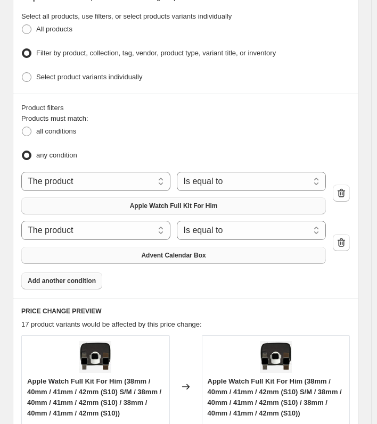
click at [183, 253] on span "Advent Calendar Box" at bounding box center [173, 255] width 64 height 9
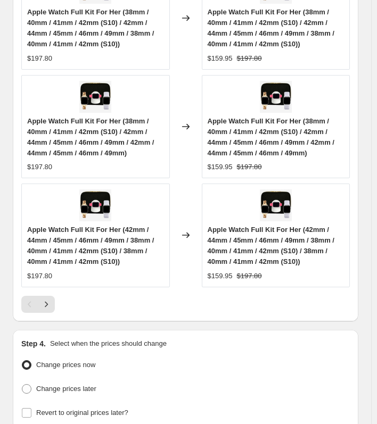
scroll to position [1294, 0]
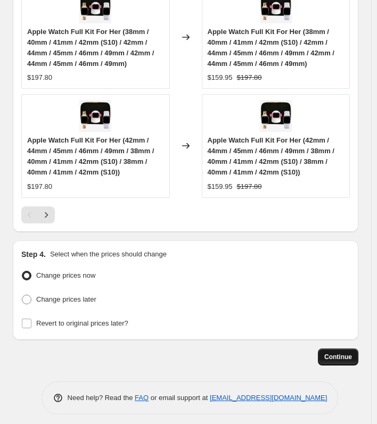
click at [347, 353] on span "Continue" at bounding box center [338, 357] width 28 height 9
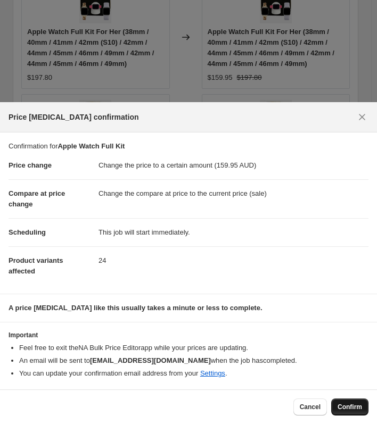
click at [346, 402] on button "Confirm" at bounding box center [349, 407] width 37 height 17
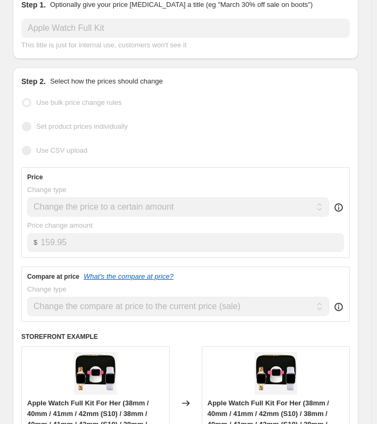
scroll to position [53, 0]
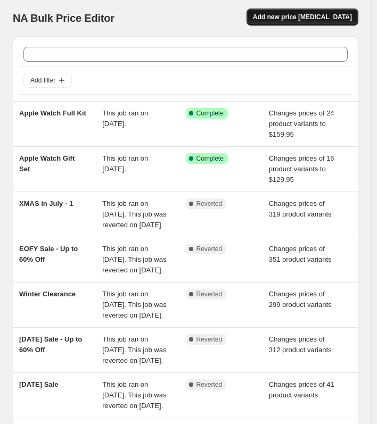
click at [330, 16] on span "Add new price [MEDICAL_DATA]" at bounding box center [302, 17] width 99 height 9
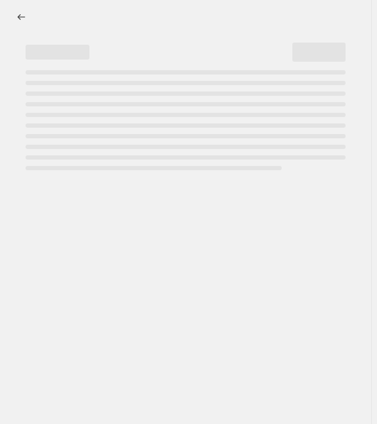
select select "percentage"
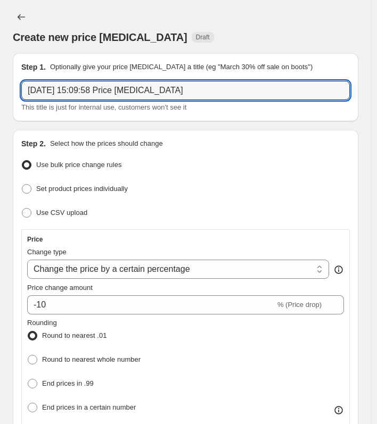
drag, startPoint x: 204, startPoint y: 89, endPoint x: -174, endPoint y: 92, distance: 378.1
click at [0, 92] on html "Home Settings Plans Skip to content Create new price change job. This page is r…" at bounding box center [188, 212] width 377 height 424
paste input "Apple Watch Travel Set"
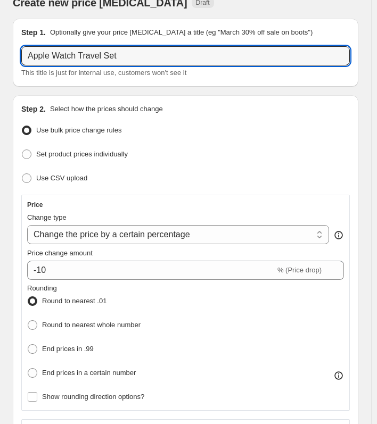
scroll to position [53, 0]
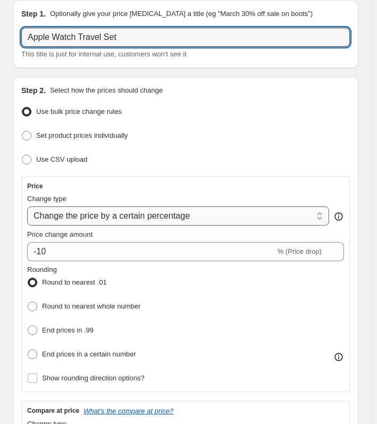
type input "Apple Watch Travel Set"
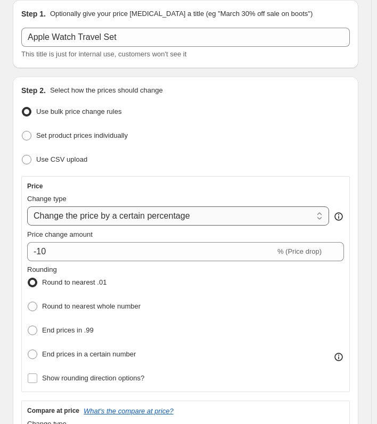
click at [225, 210] on select "Change the price to a certain amount Change the price by a certain amount Chang…" at bounding box center [178, 216] width 302 height 19
select select "to"
click at [27, 207] on select "Change the price to a certain amount Change the price by a certain amount Chang…" at bounding box center [178, 216] width 302 height 19
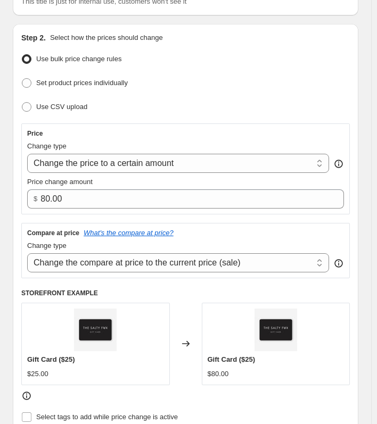
scroll to position [107, 0]
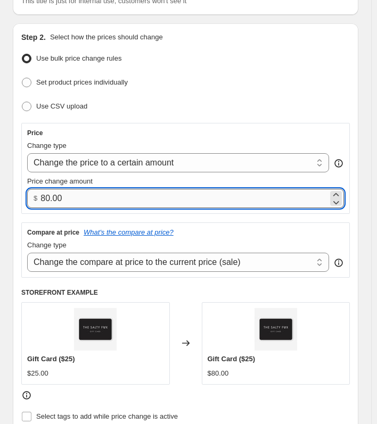
click at [156, 195] on input "80.00" at bounding box center [184, 198] width 288 height 19
click at [151, 197] on input "80.00" at bounding box center [184, 198] width 288 height 19
drag, startPoint x: 114, startPoint y: 197, endPoint x: -52, endPoint y: 197, distance: 165.6
click at [0, 197] on html "Home Settings Plans Skip to content Create new price change job. This page is r…" at bounding box center [188, 105] width 377 height 424
paste input "159.95"
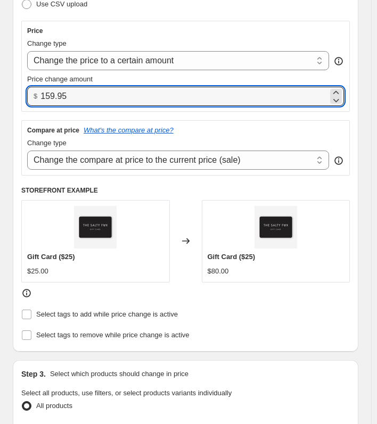
scroll to position [213, 0]
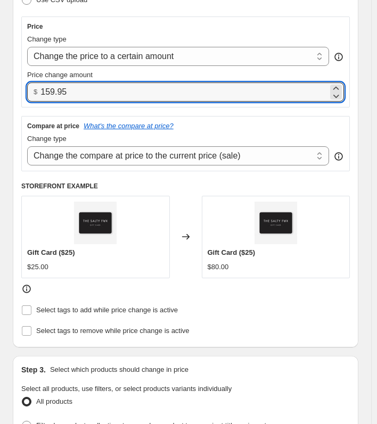
type input "159.95"
click at [320, 341] on div "Step 2. Select how the prices should change Use bulk price change rules Set pro…" at bounding box center [186, 132] width 346 height 431
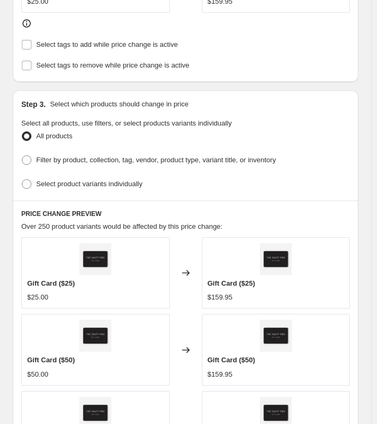
scroll to position [479, 0]
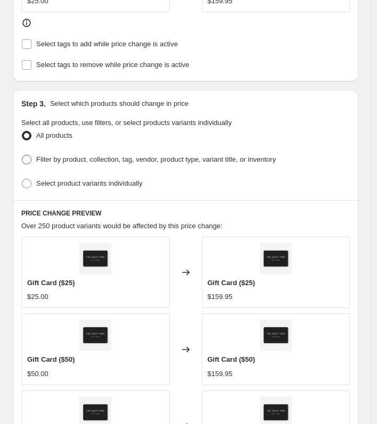
click at [23, 155] on span at bounding box center [27, 160] width 10 height 10
click at [22, 155] on input "Filter by product, collection, tag, vendor, product type, variant title, or inv…" at bounding box center [22, 155] width 1 height 1
radio input "true"
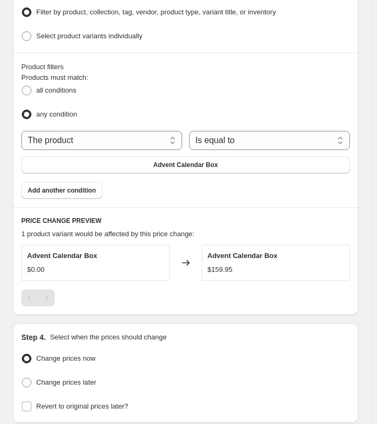
scroll to position [586, 0]
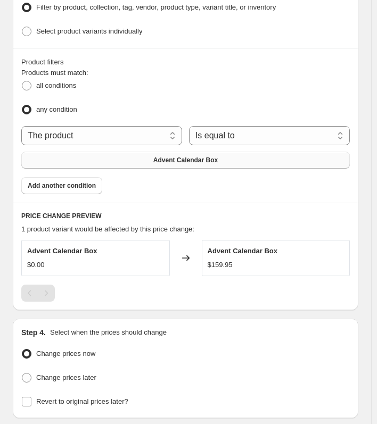
click at [204, 156] on span "Advent Calendar Box" at bounding box center [185, 160] width 64 height 9
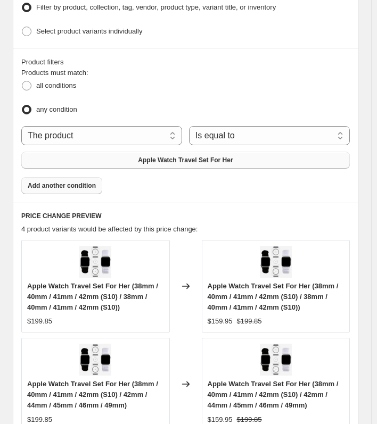
click at [80, 182] on span "Add another condition" at bounding box center [62, 186] width 68 height 9
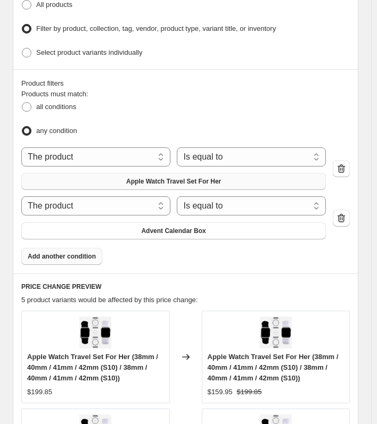
scroll to position [653, 0]
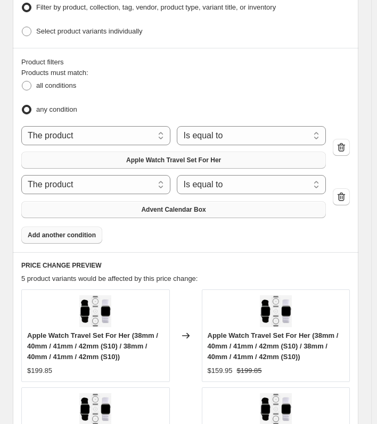
click at [159, 208] on span "Advent Calendar Box" at bounding box center [173, 210] width 64 height 9
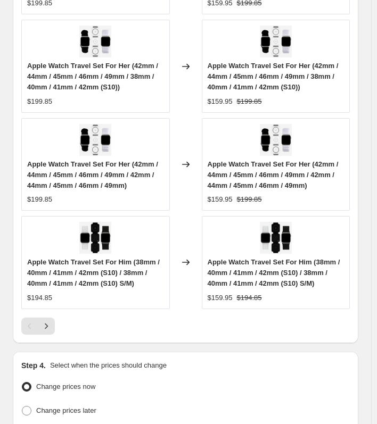
scroll to position [1230, 0]
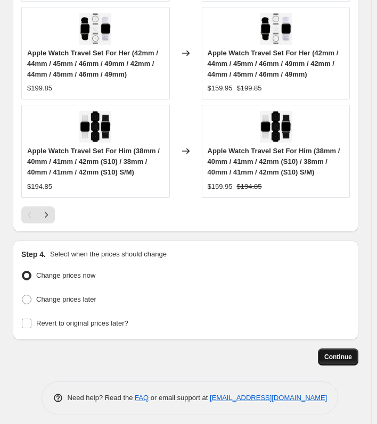
click at [345, 357] on button "Continue" at bounding box center [338, 357] width 40 height 17
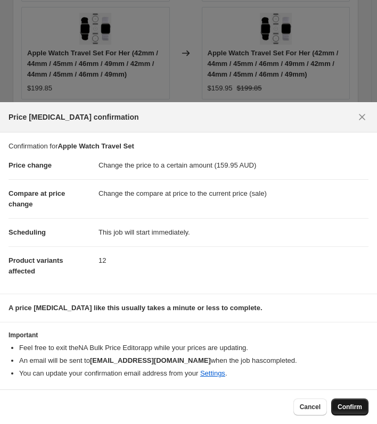
click at [353, 408] on span "Confirm" at bounding box center [350, 407] width 24 height 9
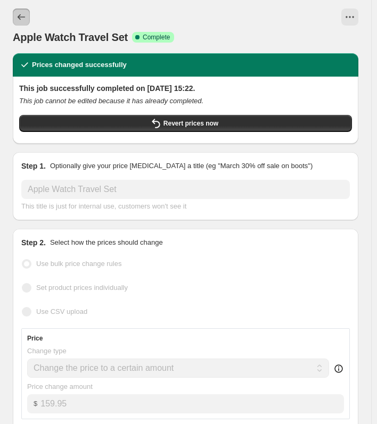
click at [18, 16] on icon "Price change jobs" at bounding box center [21, 17] width 11 height 11
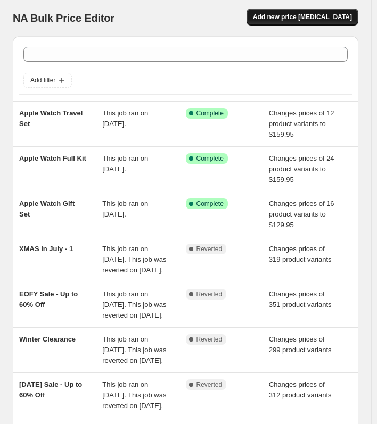
click at [299, 22] on button "Add new price [MEDICAL_DATA]" at bounding box center [303, 17] width 112 height 17
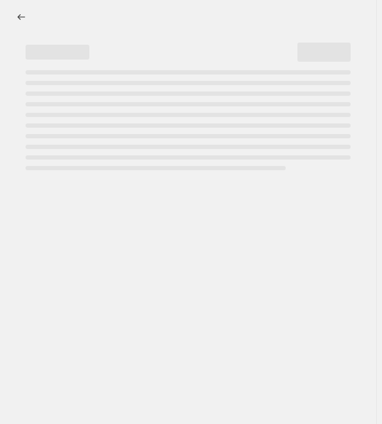
select select "percentage"
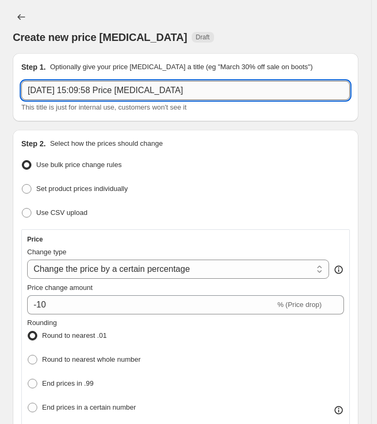
click at [204, 86] on input "11 Aug 2025, 15:09:58 Price change job" at bounding box center [185, 90] width 329 height 19
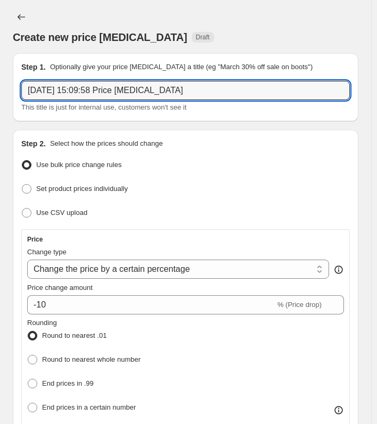
drag, startPoint x: 208, startPoint y: 87, endPoint x: -151, endPoint y: 88, distance: 358.9
click at [0, 88] on html "Home Settings Plans Skip to content Create new price change job. This page is r…" at bounding box center [188, 212] width 377 height 424
paste input "Apple Watch Active Kit"
type input "Apple Watch Active Kit"
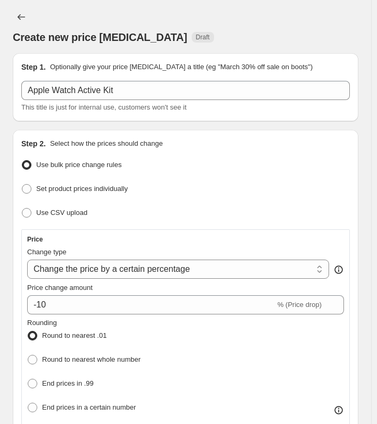
click at [249, 183] on div "Set product prices individually" at bounding box center [185, 189] width 329 height 15
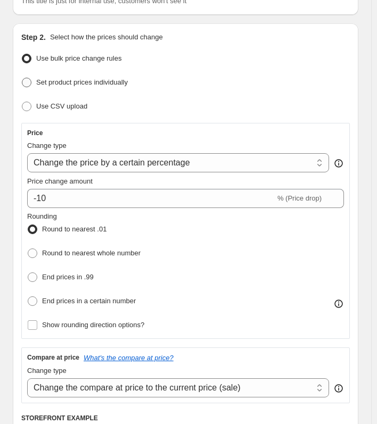
click at [28, 82] on span at bounding box center [27, 83] width 10 height 10
click at [22, 78] on input "Set product prices individually" at bounding box center [22, 78] width 1 height 1
radio input "true"
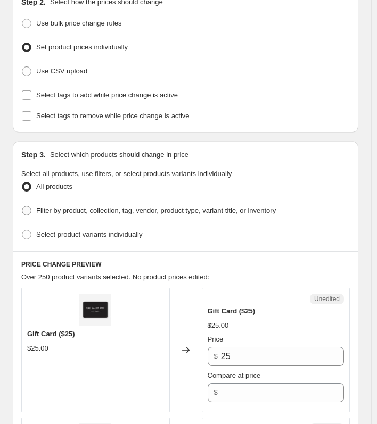
scroll to position [160, 0]
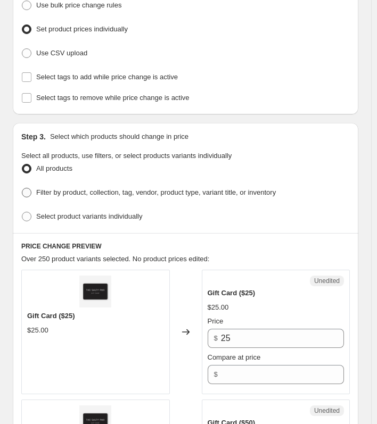
click at [28, 191] on span at bounding box center [27, 193] width 10 height 10
click at [22, 189] on input "Filter by product, collection, tag, vendor, product type, variant title, or inv…" at bounding box center [22, 188] width 1 height 1
radio input "true"
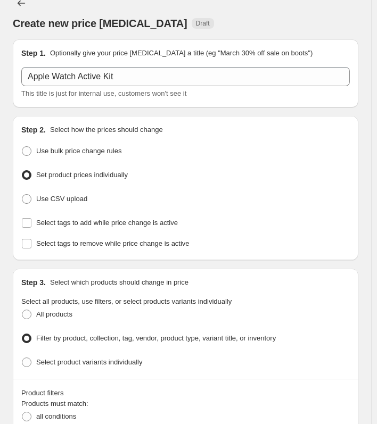
scroll to position [0, 0]
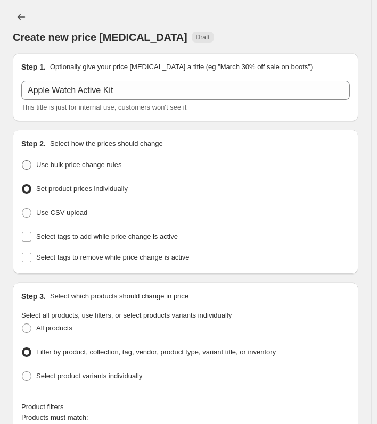
click at [31, 162] on span at bounding box center [27, 165] width 10 height 10
click at [22, 161] on input "Use bulk price change rules" at bounding box center [22, 160] width 1 height 1
radio input "true"
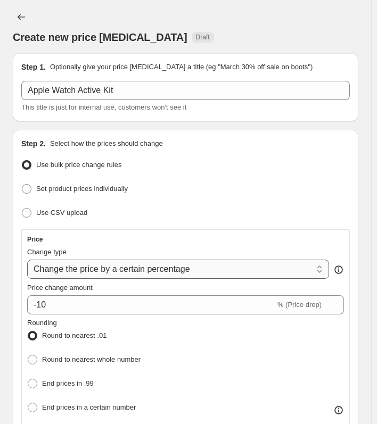
click at [259, 265] on select "Change the price to a certain amount Change the price by a certain amount Chang…" at bounding box center [178, 269] width 302 height 19
select select "to"
click at [27, 260] on select "Change the price to a certain amount Change the price by a certain amount Chang…" at bounding box center [178, 269] width 302 height 19
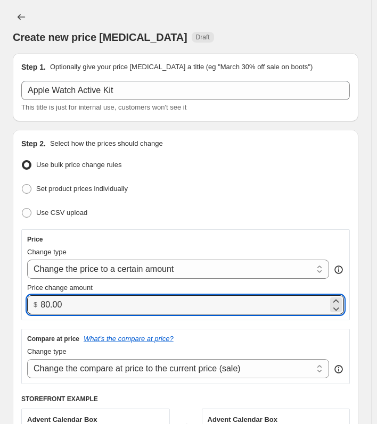
drag, startPoint x: 137, startPoint y: 300, endPoint x: -92, endPoint y: 304, distance: 229.0
click at [0, 304] on html "Home Settings Plans Skip to content Create new price change job. This page is r…" at bounding box center [188, 212] width 377 height 424
type input "99.95"
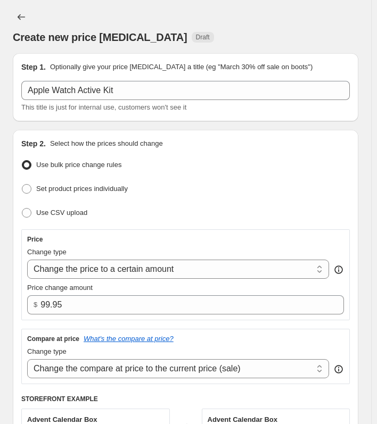
click at [21, 313] on div "Price Change type Change the price to a certain amount Change the price by a ce…" at bounding box center [185, 275] width 329 height 91
click at [208, 235] on div "Price" at bounding box center [185, 239] width 317 height 9
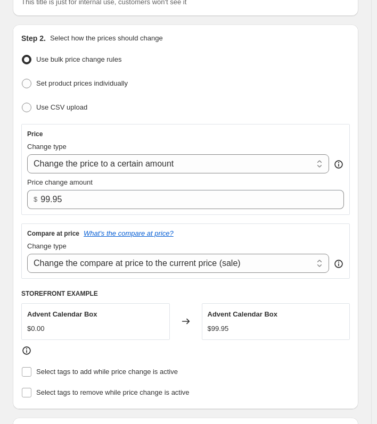
scroll to position [107, 0]
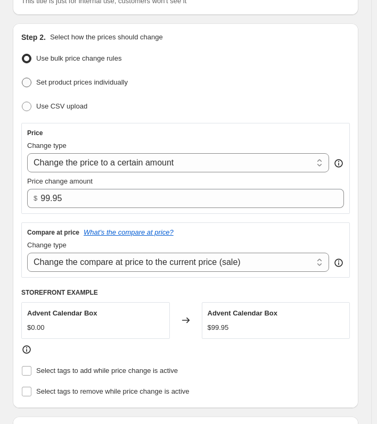
click at [26, 79] on span at bounding box center [27, 83] width 10 height 10
click at [22, 78] on input "Set product prices individually" at bounding box center [22, 78] width 1 height 1
radio input "true"
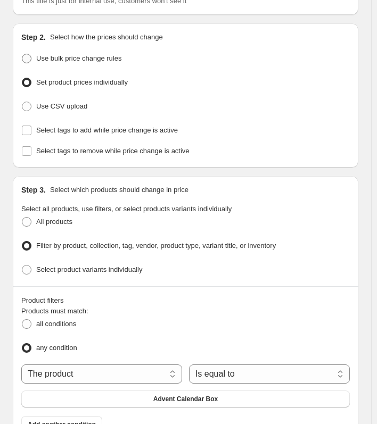
click at [29, 56] on span at bounding box center [27, 59] width 10 height 10
click at [22, 54] on input "Use bulk price change rules" at bounding box center [22, 54] width 1 height 1
radio input "true"
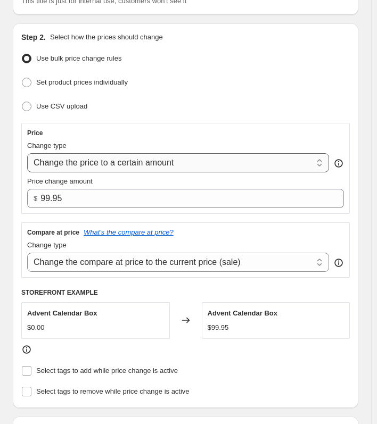
click at [186, 163] on select "Change the price to a certain amount Change the price by a certain amount Chang…" at bounding box center [178, 162] width 302 height 19
click at [212, 116] on div "Step 2. Select how the prices should change Use bulk price change rules Set pro…" at bounding box center [185, 216] width 329 height 368
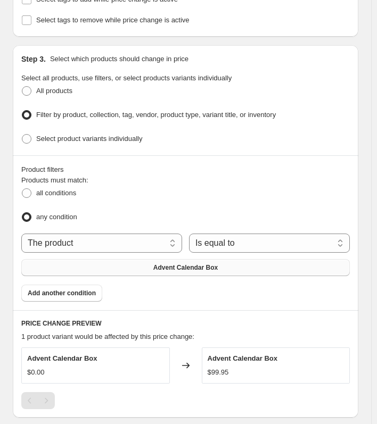
scroll to position [479, 0]
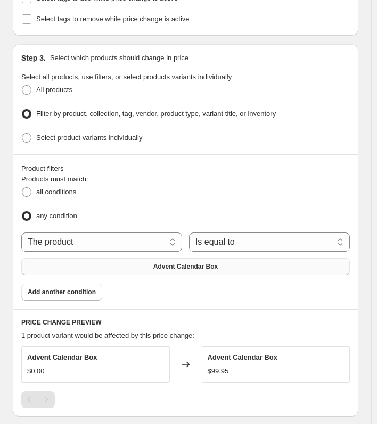
click at [169, 258] on button "Advent Calendar Box" at bounding box center [185, 266] width 329 height 17
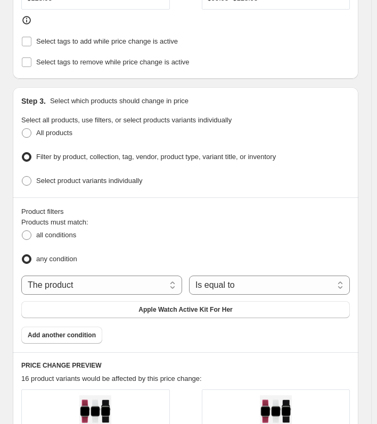
scroll to position [533, 0]
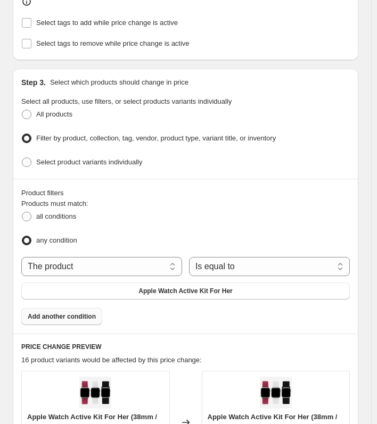
click at [87, 313] on span "Add another condition" at bounding box center [62, 317] width 68 height 9
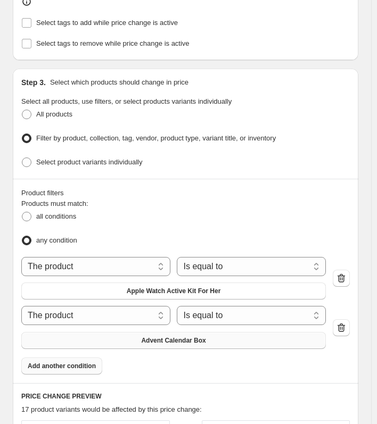
click at [208, 332] on button "Advent Calendar Box" at bounding box center [173, 340] width 305 height 17
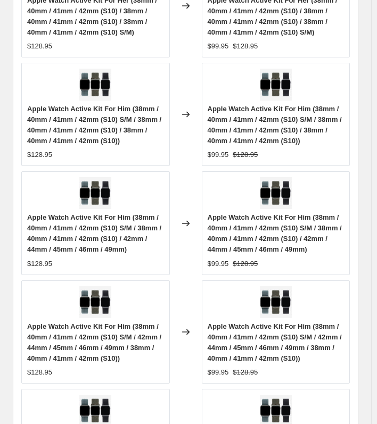
scroll to position [1294, 0]
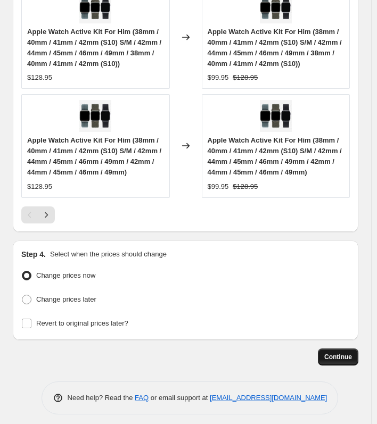
click at [330, 349] on button "Continue" at bounding box center [338, 357] width 40 height 17
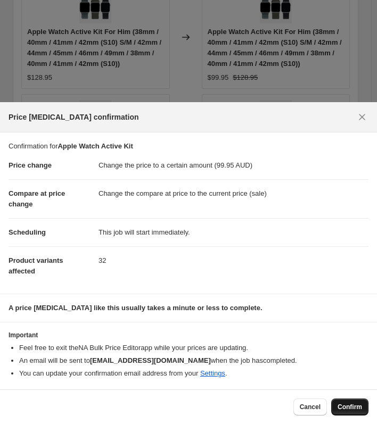
click at [334, 410] on button "Confirm" at bounding box center [349, 407] width 37 height 17
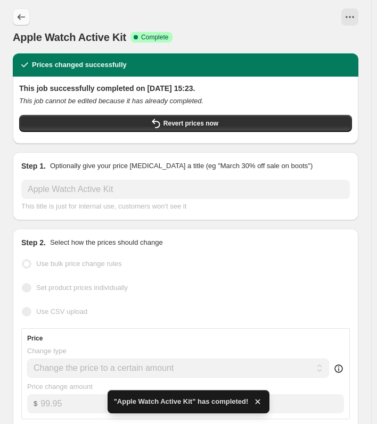
click at [22, 10] on button "Price change jobs" at bounding box center [21, 17] width 17 height 17
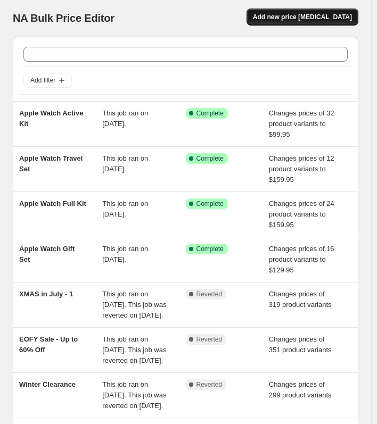
click at [300, 18] on span "Add new price [MEDICAL_DATA]" at bounding box center [302, 17] width 99 height 9
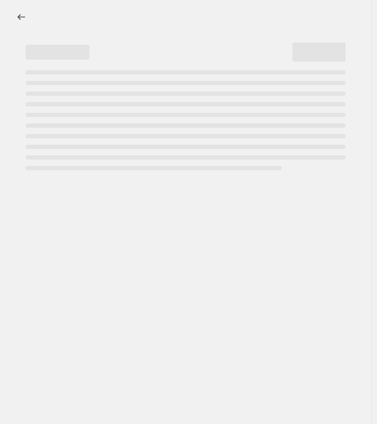
select select "percentage"
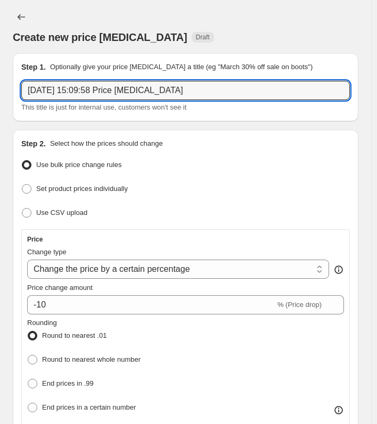
drag, startPoint x: 196, startPoint y: 95, endPoint x: -270, endPoint y: 70, distance: 466.7
click at [0, 70] on html "Home Settings Plans Skip to content Create new price change job. This page is r…" at bounding box center [188, 212] width 377 height 424
paste input "Apple Watch Luxe Set For Her"
type input "Apple Watch Luxe Set For Her"
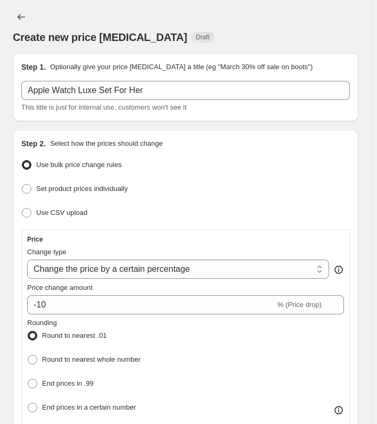
click at [244, 133] on div "Step 2. Select how the prices should change Use bulk price change rules Set pro…" at bounding box center [186, 408] width 346 height 556
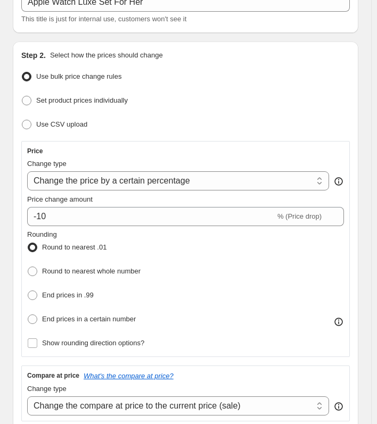
scroll to position [107, 0]
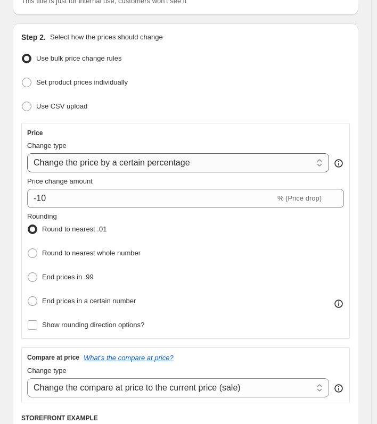
click at [234, 155] on select "Change the price to a certain amount Change the price by a certain amount Chang…" at bounding box center [178, 162] width 302 height 19
select select "to"
click at [27, 153] on select "Change the price to a certain amount Change the price by a certain amount Chang…" at bounding box center [178, 162] width 302 height 19
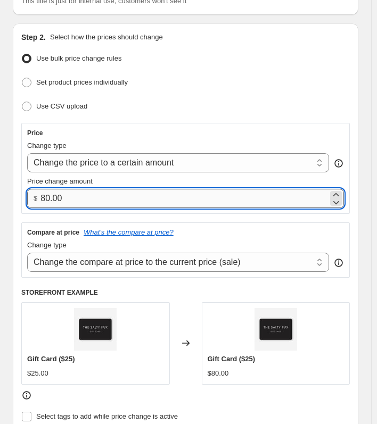
click at [143, 202] on input "80.00" at bounding box center [184, 198] width 288 height 19
drag, startPoint x: 107, startPoint y: 198, endPoint x: -128, endPoint y: 201, distance: 234.3
click at [0, 201] on html "Home Settings Plans Skip to content Create new price change job. This page is r…" at bounding box center [188, 105] width 377 height 424
type input "149.95"
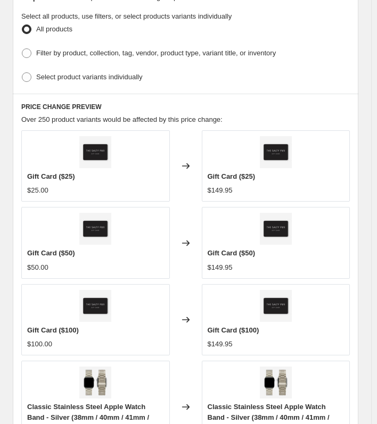
scroll to position [479, 0]
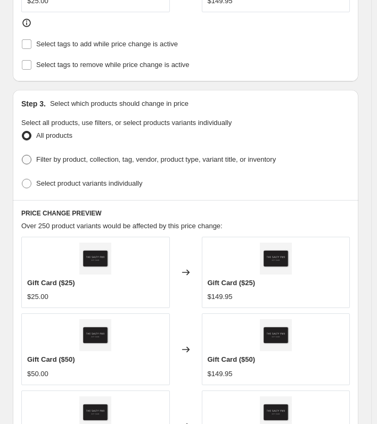
click at [34, 157] on label "Filter by product, collection, tag, vendor, product type, variant title, or inv…" at bounding box center [148, 159] width 255 height 15
click at [22, 156] on input "Filter by product, collection, tag, vendor, product type, variant title, or inv…" at bounding box center [22, 155] width 1 height 1
radio input "true"
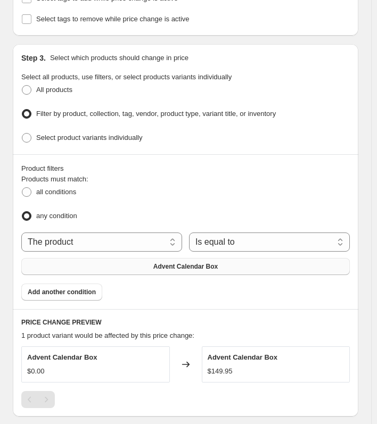
click at [208, 258] on button "Advent Calendar Box" at bounding box center [185, 266] width 329 height 17
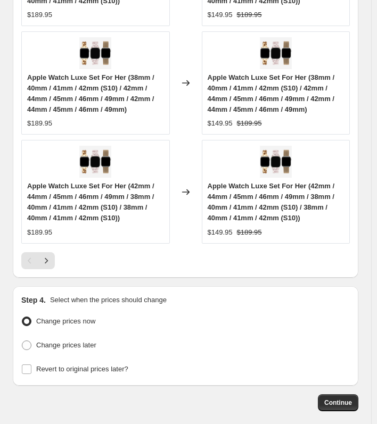
scroll to position [1245, 0]
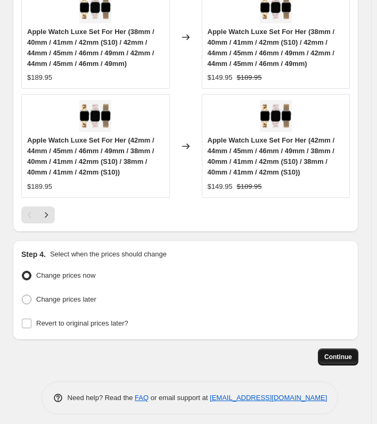
click at [332, 349] on button "Continue" at bounding box center [338, 357] width 40 height 17
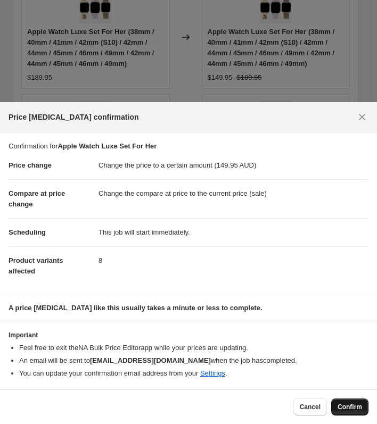
click at [339, 402] on button "Confirm" at bounding box center [349, 407] width 37 height 17
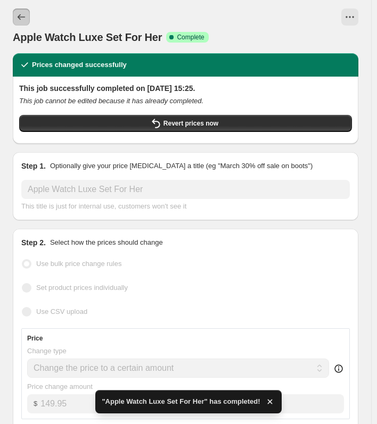
click at [28, 13] on button "Price change jobs" at bounding box center [21, 17] width 17 height 17
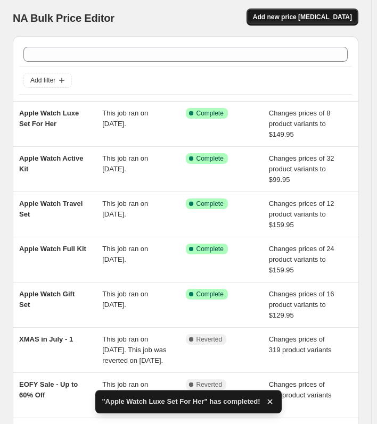
click at [301, 19] on span "Add new price [MEDICAL_DATA]" at bounding box center [302, 17] width 99 height 9
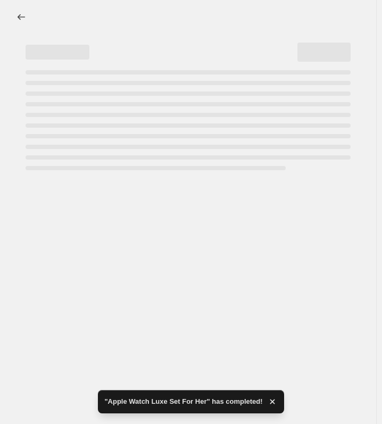
select select "percentage"
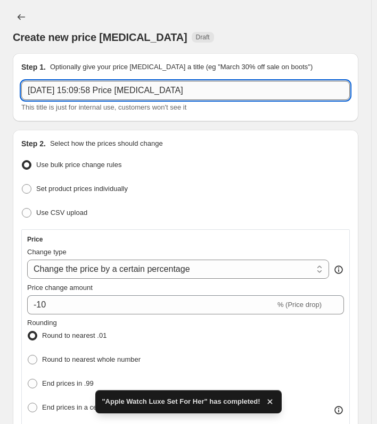
click at [211, 88] on input "11 Aug 2025, 15:09:58 Price change job" at bounding box center [185, 90] width 329 height 19
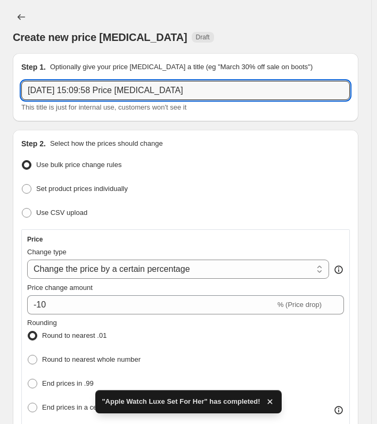
drag, startPoint x: 187, startPoint y: 88, endPoint x: -223, endPoint y: 95, distance: 410.7
click at [0, 95] on html "Home Settings Plans Skip to content Create new price change job. This page is r…" at bounding box center [188, 212] width 377 height 424
paste input "Apple Watch Essentials Gift Set"
type input "Apple Watch Essentials Gift Set"
click at [265, 143] on div "Step 2. Select how the prices should change" at bounding box center [185, 143] width 329 height 11
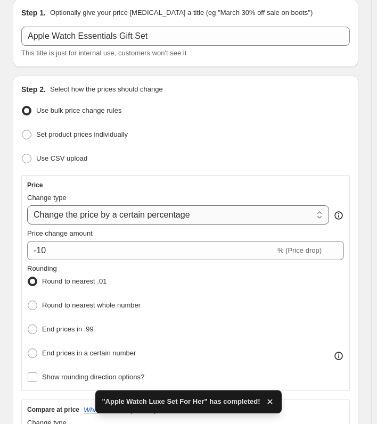
scroll to position [107, 0]
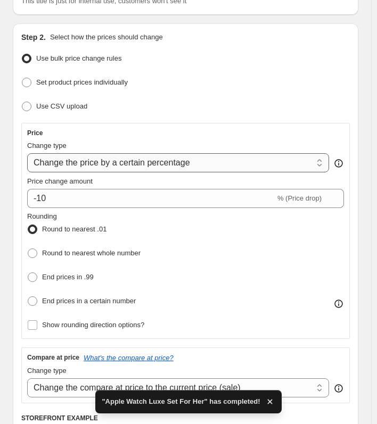
click at [249, 156] on select "Change the price to a certain amount Change the price by a certain amount Chang…" at bounding box center [178, 162] width 302 height 19
click at [184, 157] on select "Change the price to a certain amount Change the price by a certain amount Chang…" at bounding box center [178, 162] width 302 height 19
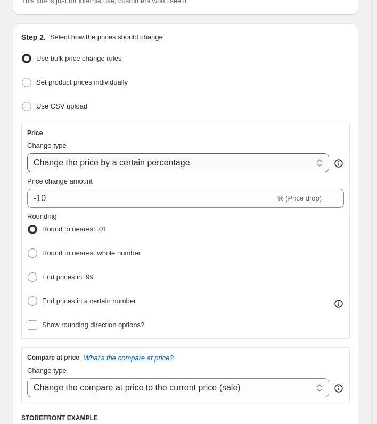
select select "to"
click at [27, 153] on select "Change the price to a certain amount Change the price by a certain amount Chang…" at bounding box center [178, 162] width 302 height 19
type input "80.00"
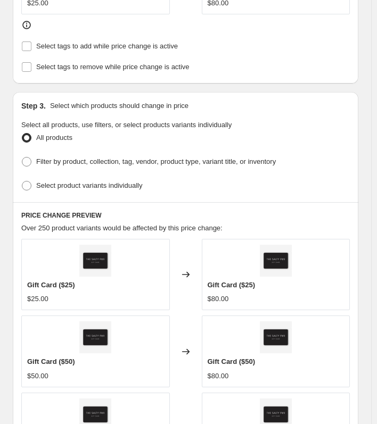
scroll to position [479, 0]
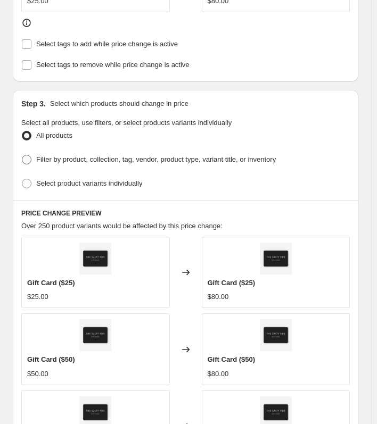
click at [29, 158] on span at bounding box center [27, 160] width 10 height 10
click at [22, 156] on input "Filter by product, collection, tag, vendor, product type, variant title, or inv…" at bounding box center [22, 155] width 1 height 1
radio input "true"
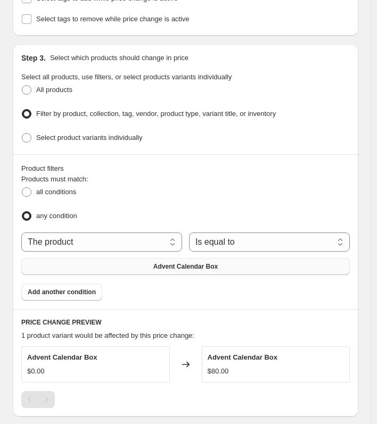
click at [214, 264] on span "Advent Calendar Box" at bounding box center [185, 267] width 64 height 9
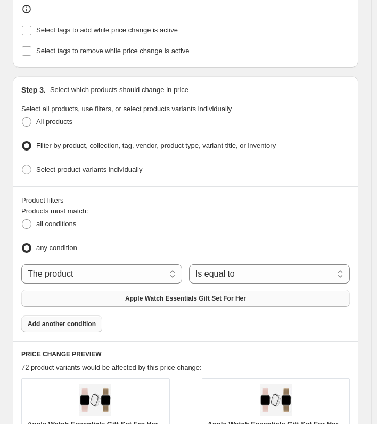
scroll to position [586, 0]
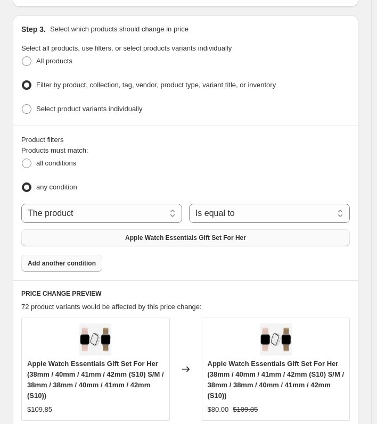
click at [66, 259] on span "Add another condition" at bounding box center [62, 263] width 68 height 9
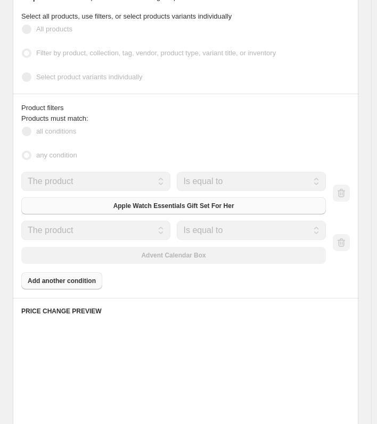
scroll to position [593, 0]
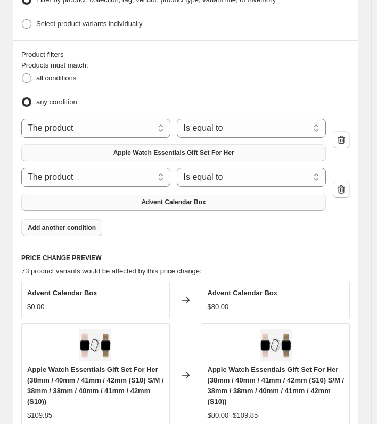
click at [229, 195] on button "Advent Calendar Box" at bounding box center [173, 202] width 305 height 17
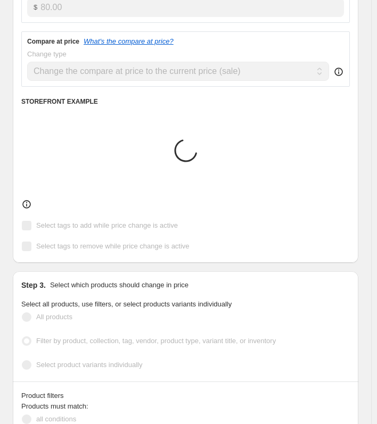
scroll to position [160, 0]
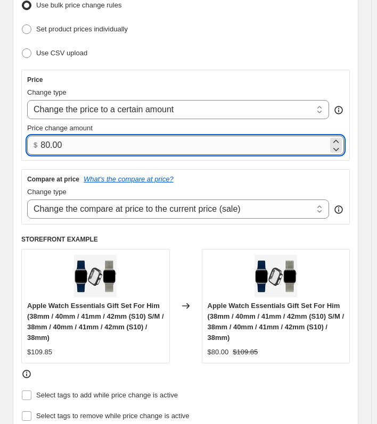
click at [145, 138] on input "80.00" at bounding box center [184, 145] width 288 height 19
drag, startPoint x: 145, startPoint y: 138, endPoint x: -88, endPoint y: 142, distance: 233.3
click at [0, 142] on html "Home Settings Plans Skip to content Create new price change job. This page is r…" at bounding box center [188, 52] width 377 height 424
type input "89.95"
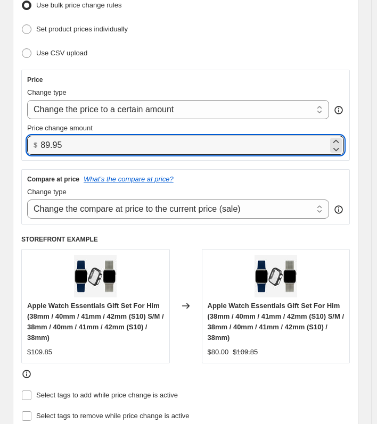
click at [18, 160] on div "Step 2. Select how the prices should change Use bulk price change rules Set pro…" at bounding box center [186, 201] width 346 height 463
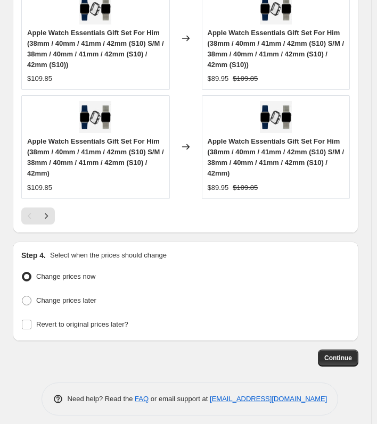
scroll to position [1294, 0]
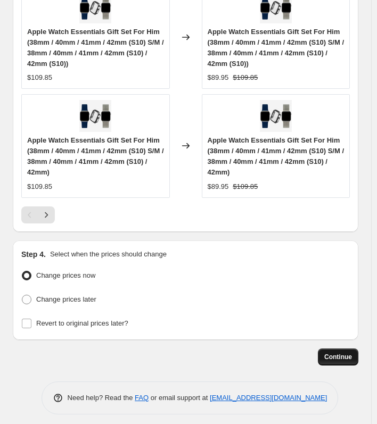
click at [336, 349] on button "Continue" at bounding box center [338, 357] width 40 height 17
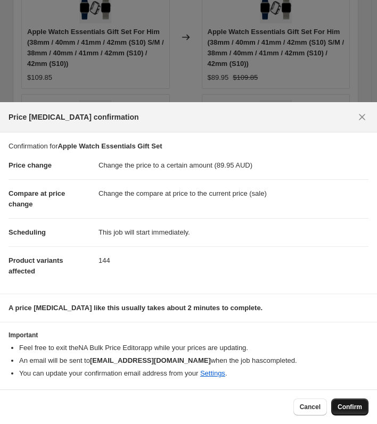
click at [349, 408] on span "Confirm" at bounding box center [350, 407] width 24 height 9
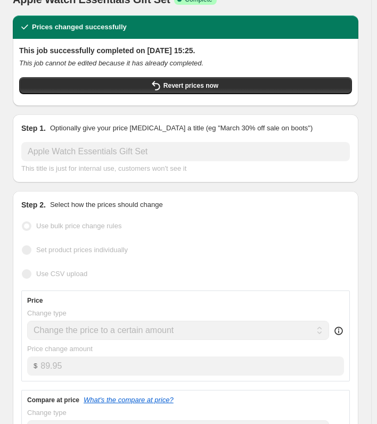
scroll to position [53, 0]
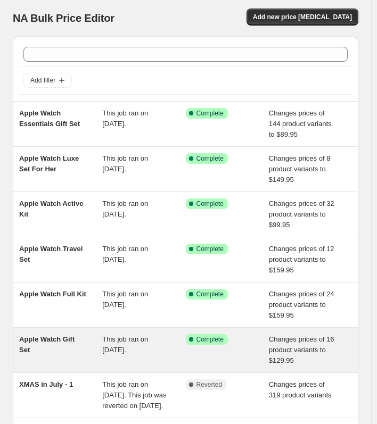
click at [55, 343] on span "Apple Watch Gift Set" at bounding box center [46, 345] width 55 height 19
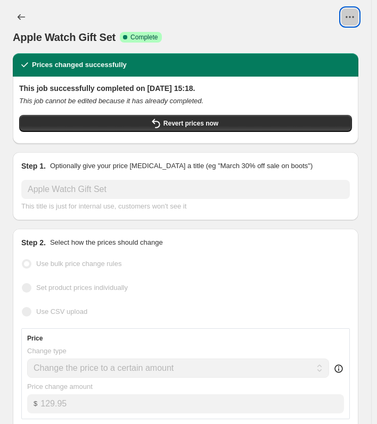
click at [351, 23] on button "View actions for Apple Watch Gift Set" at bounding box center [349, 17] width 17 height 17
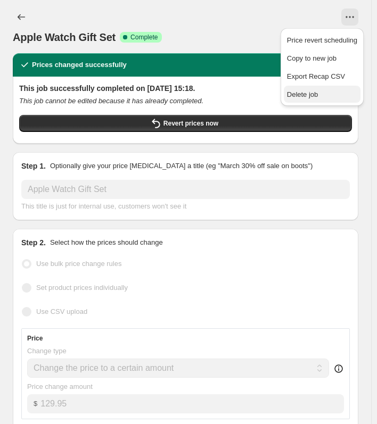
click at [308, 88] on button "Delete job" at bounding box center [322, 94] width 77 height 17
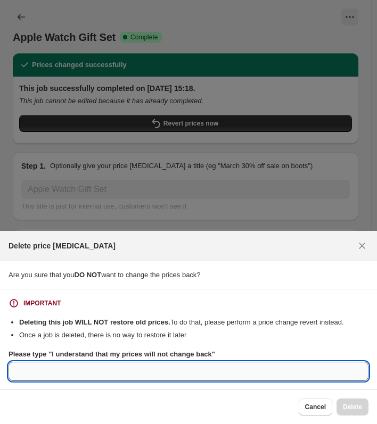
click at [177, 371] on input "Please type "I understand that my prices will not change back"" at bounding box center [189, 371] width 360 height 19
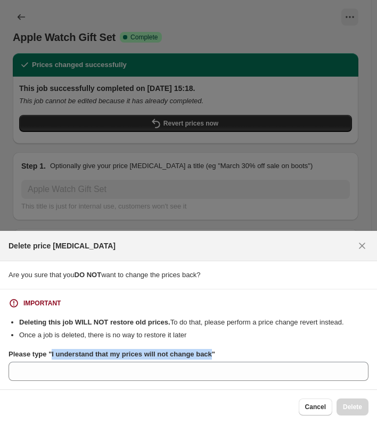
drag, startPoint x: 209, startPoint y: 354, endPoint x: 51, endPoint y: 357, distance: 158.7
click at [51, 357] on b "Please type "I understand that my prices will not change back"" at bounding box center [112, 354] width 207 height 8
copy b "I understand that my prices will not change back"
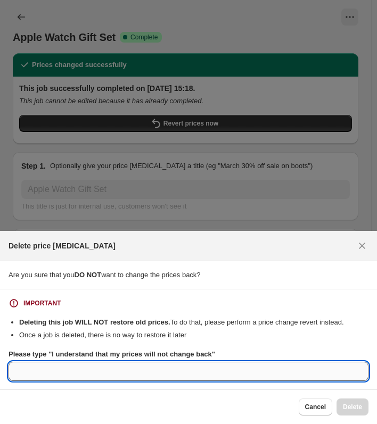
click at [107, 367] on input "Please type "I understand that my prices will not change back"" at bounding box center [189, 371] width 360 height 19
paste input "I understand that my prices will not change back"
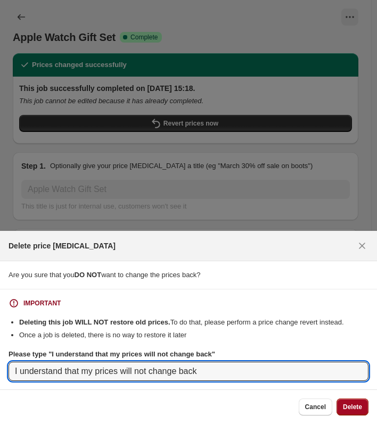
type input "I understand that my prices will not change back"
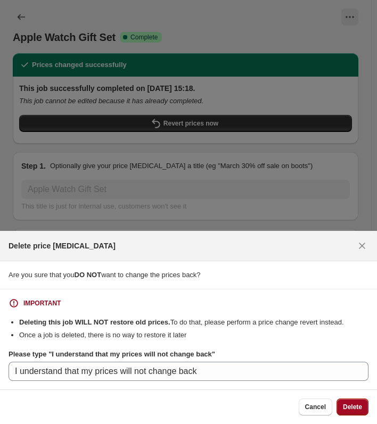
click at [359, 412] on button "Delete" at bounding box center [353, 407] width 32 height 17
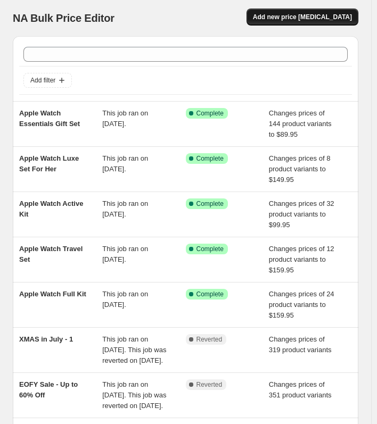
click at [322, 13] on span "Add new price [MEDICAL_DATA]" at bounding box center [302, 17] width 99 height 9
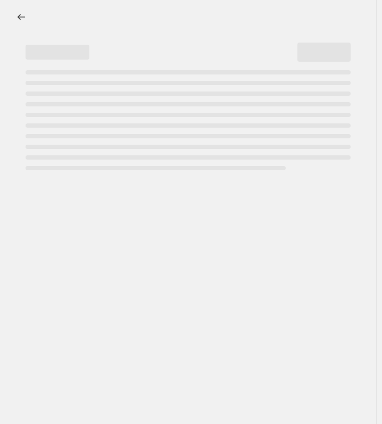
select select "percentage"
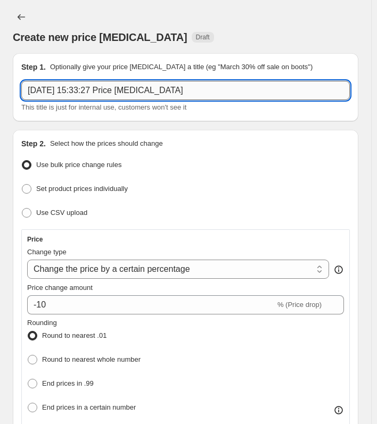
click at [183, 97] on input "[DATE] 15:33:27 Price [MEDICAL_DATA]" at bounding box center [185, 90] width 329 height 19
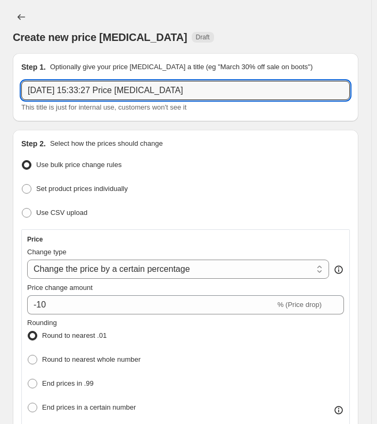
drag, startPoint x: 197, startPoint y: 89, endPoint x: -128, endPoint y: 96, distance: 324.9
click at [0, 96] on html "Home Settings Plans Skip to content Create new price [MEDICAL_DATA]. This page …" at bounding box center [188, 212] width 377 height 424
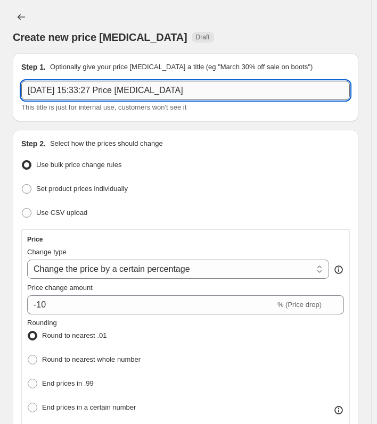
drag, startPoint x: 176, startPoint y: 96, endPoint x: 185, endPoint y: 93, distance: 9.1
click at [176, 96] on input "[DATE] 15:33:27 Price [MEDICAL_DATA]" at bounding box center [185, 90] width 329 height 19
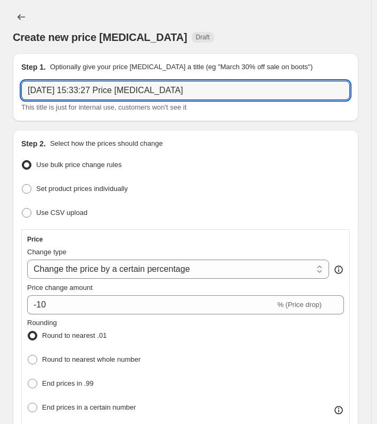
drag, startPoint x: 183, startPoint y: 91, endPoint x: -125, endPoint y: 106, distance: 308.7
click at [0, 106] on html "Home Settings Plans Skip to content Create new price change job. This page is r…" at bounding box center [188, 212] width 377 height 424
paste input "Apple Watch Gift Set"
type input "Apple Watch Gift Set"
click at [242, 134] on div "Step 2. Select how the prices should change Use bulk price change rules Set pro…" at bounding box center [186, 408] width 346 height 556
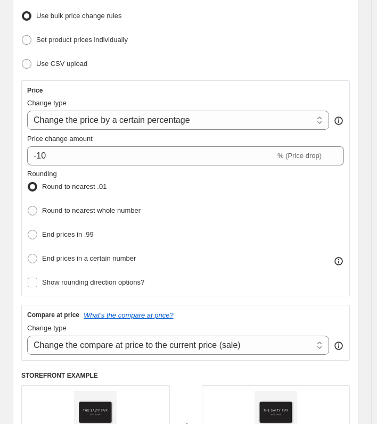
scroll to position [160, 0]
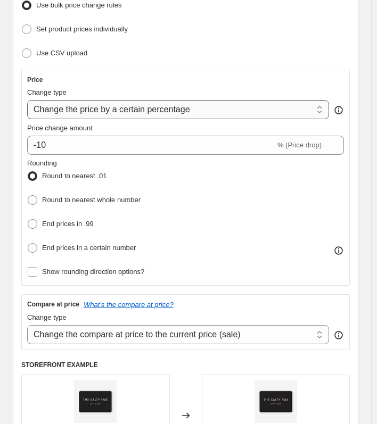
click at [219, 107] on select "Change the price to a certain amount Change the price by a certain amount Chang…" at bounding box center [178, 109] width 302 height 19
select select "to"
click at [27, 100] on select "Change the price to a certain amount Change the price by a certain amount Chang…" at bounding box center [178, 109] width 302 height 19
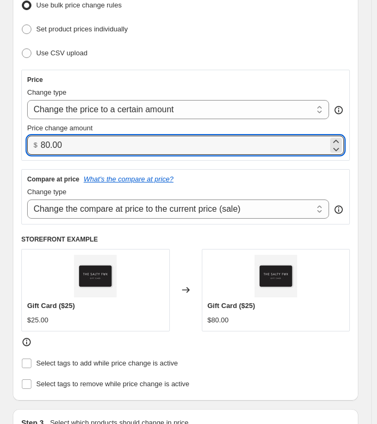
drag, startPoint x: 145, startPoint y: 146, endPoint x: -117, endPoint y: 146, distance: 262.0
click at [0, 146] on html "Home Settings Plans Skip to content Create new price change job. This page is r…" at bounding box center [188, 52] width 377 height 424
type input "129.95"
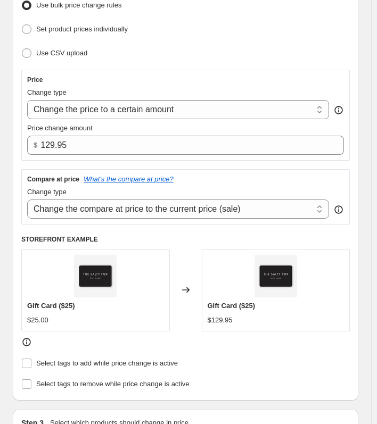
click at [265, 177] on div "Compare at price What's the compare at price?" at bounding box center [185, 179] width 317 height 9
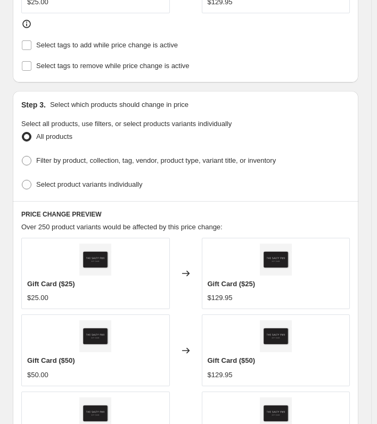
scroll to position [479, 0]
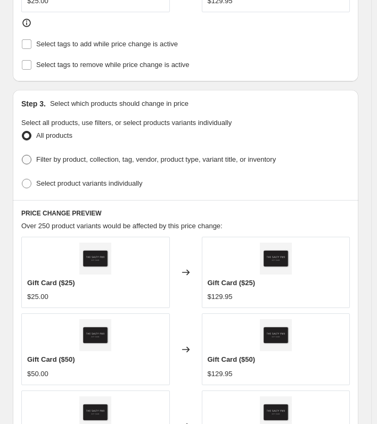
click at [26, 158] on span at bounding box center [27, 160] width 10 height 10
click at [22, 156] on input "Filter by product, collection, tag, vendor, product type, variant title, or inv…" at bounding box center [22, 155] width 1 height 1
radio input "true"
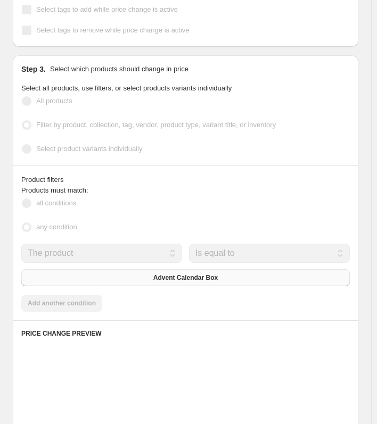
scroll to position [533, 0]
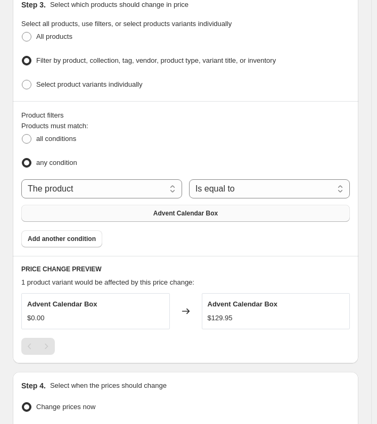
click at [225, 214] on button "Advent Calendar Box" at bounding box center [185, 213] width 329 height 17
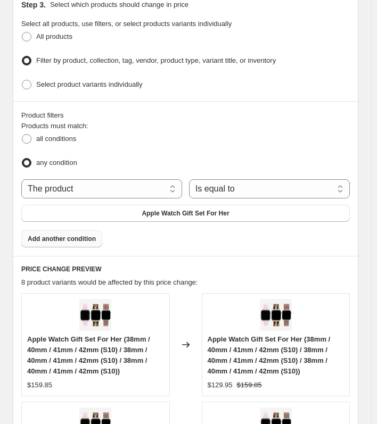
click at [87, 236] on span "Add another condition" at bounding box center [62, 239] width 68 height 9
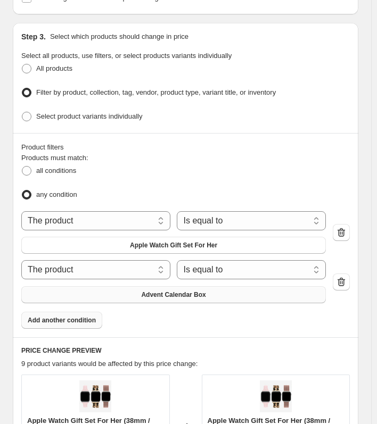
scroll to position [610, 0]
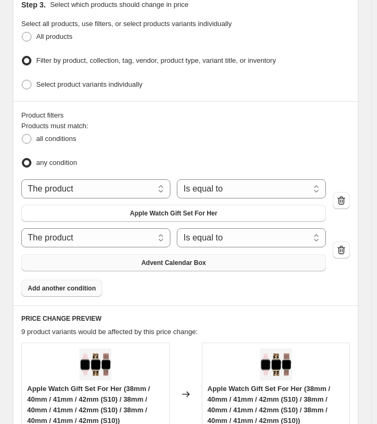
click at [200, 259] on span "Advent Calendar Box" at bounding box center [173, 263] width 64 height 9
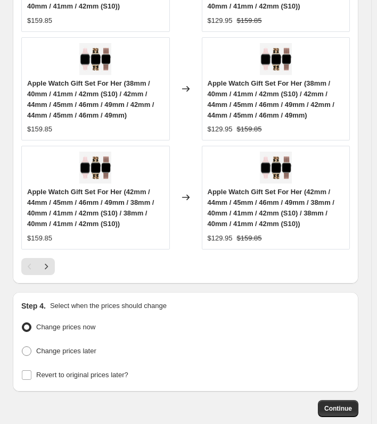
scroll to position [1294, 0]
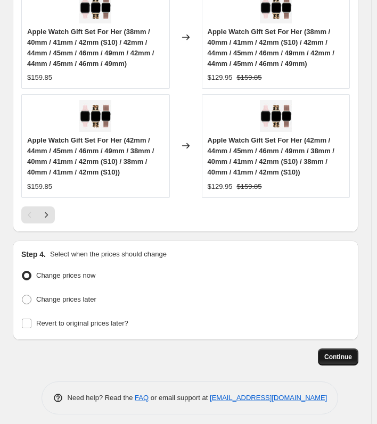
click at [358, 349] on button "Continue" at bounding box center [338, 357] width 40 height 17
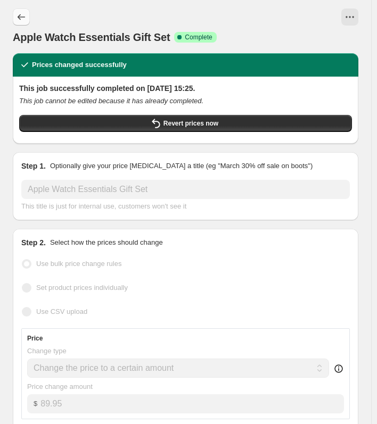
click at [26, 18] on icon "Price change jobs" at bounding box center [21, 17] width 11 height 11
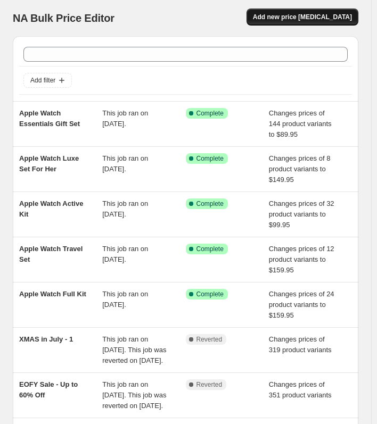
click at [345, 13] on span "Add new price [MEDICAL_DATA]" at bounding box center [302, 17] width 99 height 9
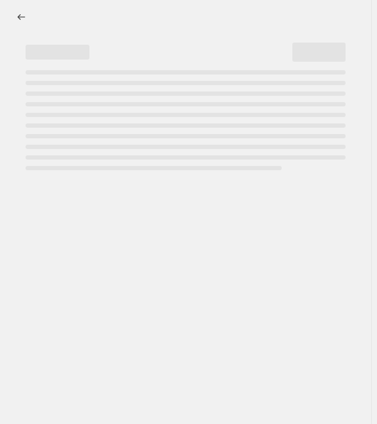
select select "percentage"
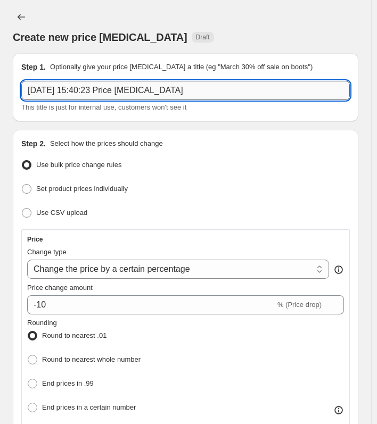
click at [183, 90] on input "[DATE] 15:40:23 Price [MEDICAL_DATA]" at bounding box center [185, 90] width 329 height 19
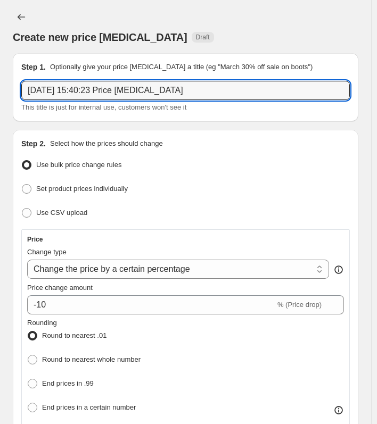
drag, startPoint x: 227, startPoint y: 88, endPoint x: -185, endPoint y: 102, distance: 411.9
click at [0, 102] on html "Home Settings Plans Skip to content Create new price [MEDICAL_DATA]. This page …" at bounding box center [188, 212] width 377 height 424
type input "Apple Watch Gift Set"
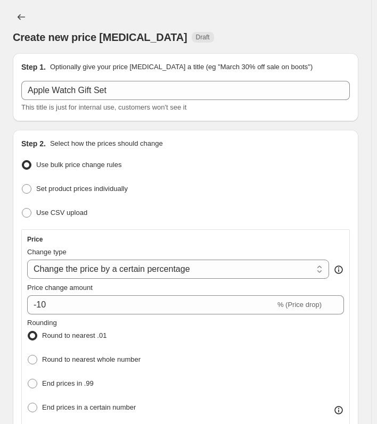
click at [257, 192] on div "Set product prices individually" at bounding box center [185, 189] width 329 height 15
click at [208, 278] on div "Price Change type Change the price to a certain amount Change the price by a ce…" at bounding box center [185, 337] width 317 height 204
drag, startPoint x: 212, startPoint y: 269, endPoint x: 207, endPoint y: 266, distance: 6.2
click at [212, 269] on select "Change the price to a certain amount Change the price by a certain amount Chang…" at bounding box center [178, 269] width 302 height 19
select select "to"
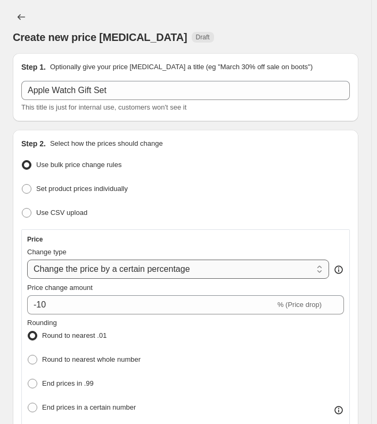
click at [27, 260] on select "Change the price to a certain amount Change the price by a certain amount Chang…" at bounding box center [178, 269] width 302 height 19
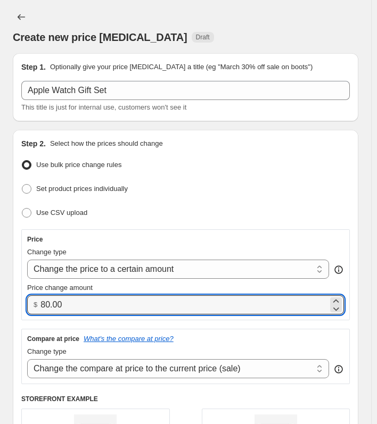
drag, startPoint x: 97, startPoint y: 304, endPoint x: -91, endPoint y: 302, distance: 188.5
click at [0, 302] on html "Home Settings Plans Skip to content Create new price [MEDICAL_DATA]. This page …" at bounding box center [188, 212] width 377 height 424
type input "129.95"
click at [207, 217] on div "Use CSV upload" at bounding box center [185, 213] width 329 height 15
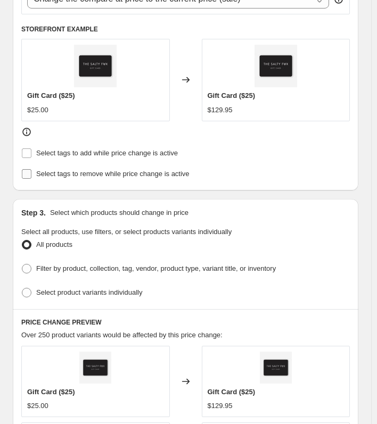
scroll to position [426, 0]
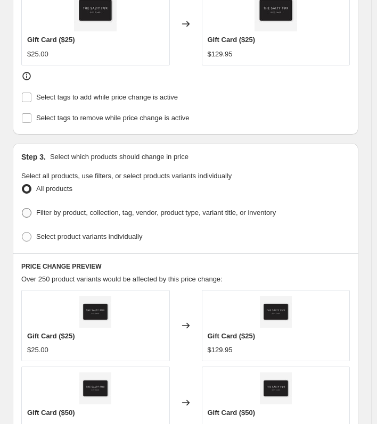
click at [25, 211] on span at bounding box center [27, 213] width 10 height 10
click at [22, 209] on input "Filter by product, collection, tag, vendor, product type, variant title, or inv…" at bounding box center [22, 208] width 1 height 1
radio input "true"
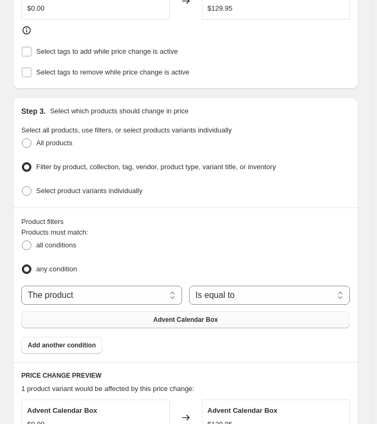
click at [207, 316] on span "Advent Calendar Box" at bounding box center [185, 320] width 64 height 9
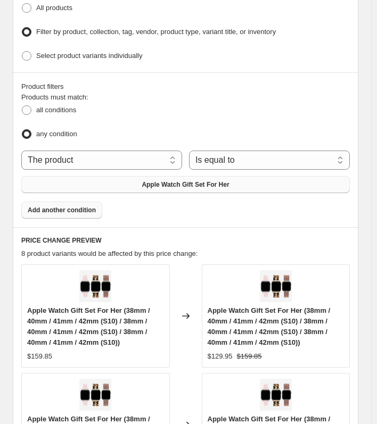
click at [63, 206] on span "Add another condition" at bounding box center [62, 210] width 68 height 9
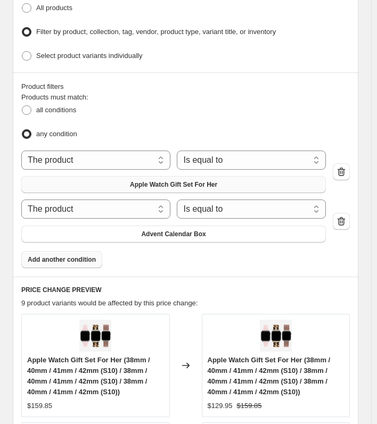
scroll to position [692, 0]
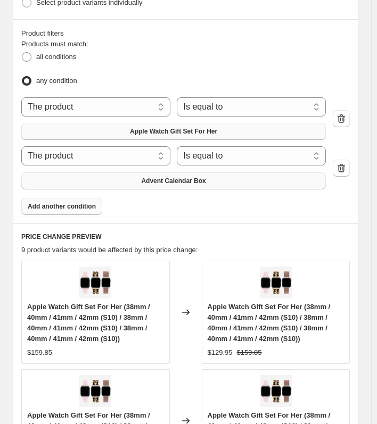
click at [193, 178] on span "Advent Calendar Box" at bounding box center [173, 181] width 64 height 9
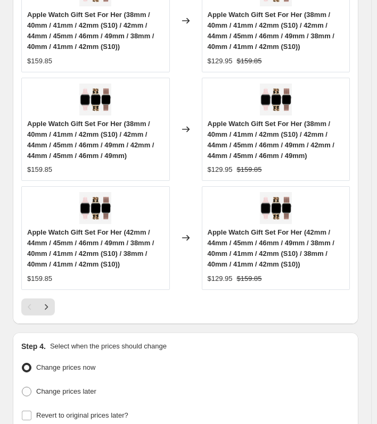
scroll to position [1294, 0]
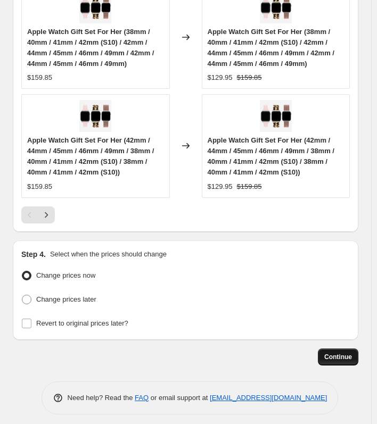
click at [352, 353] on span "Continue" at bounding box center [338, 357] width 28 height 9
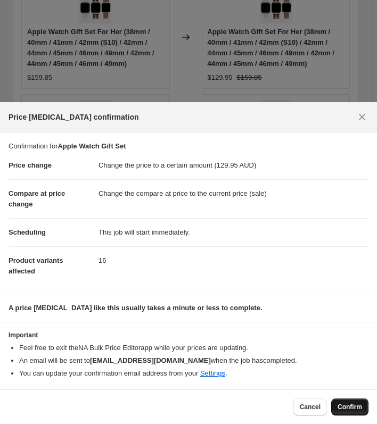
click at [353, 407] on span "Confirm" at bounding box center [350, 407] width 24 height 9
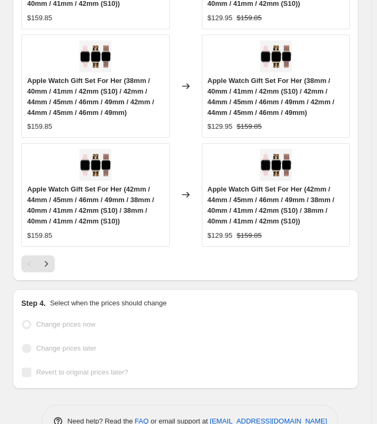
scroll to position [1322, 0]
